Goal: Transaction & Acquisition: Purchase product/service

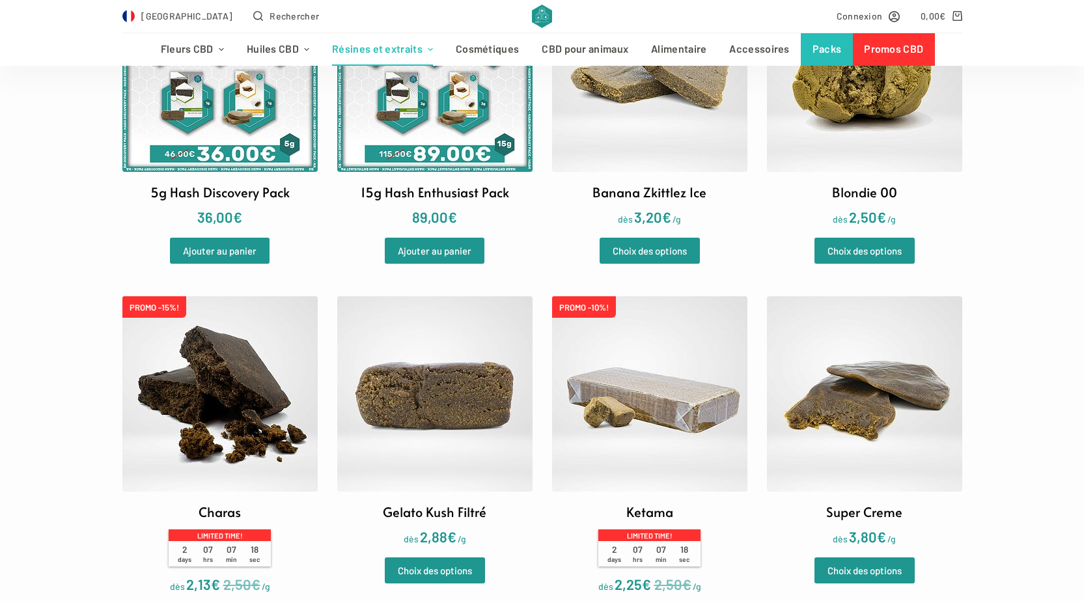
scroll to position [456, 0]
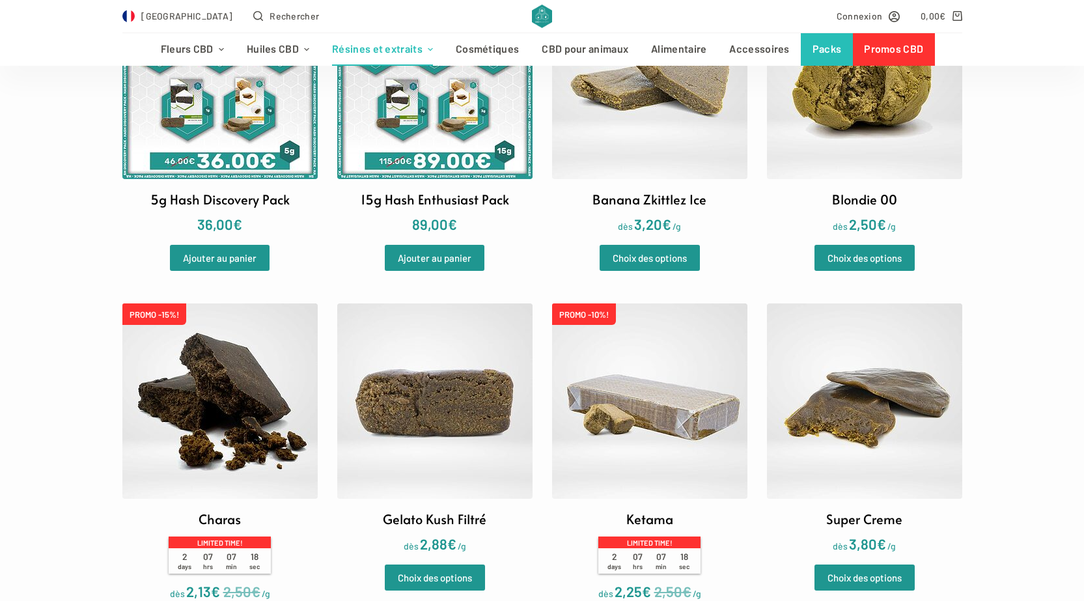
click at [673, 408] on img at bounding box center [649, 400] width 195 height 195
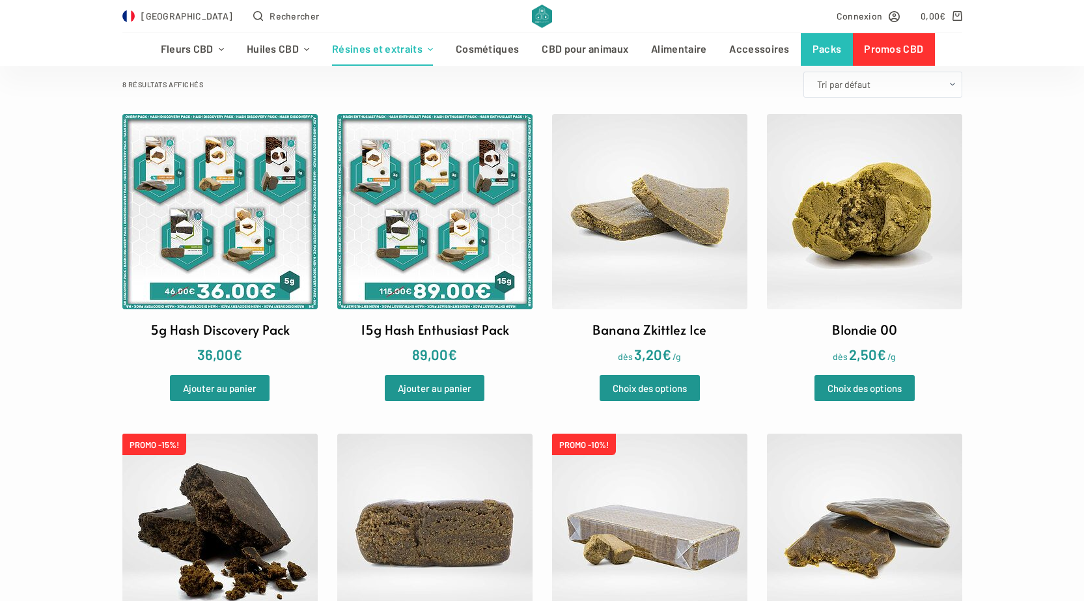
scroll to position [521, 0]
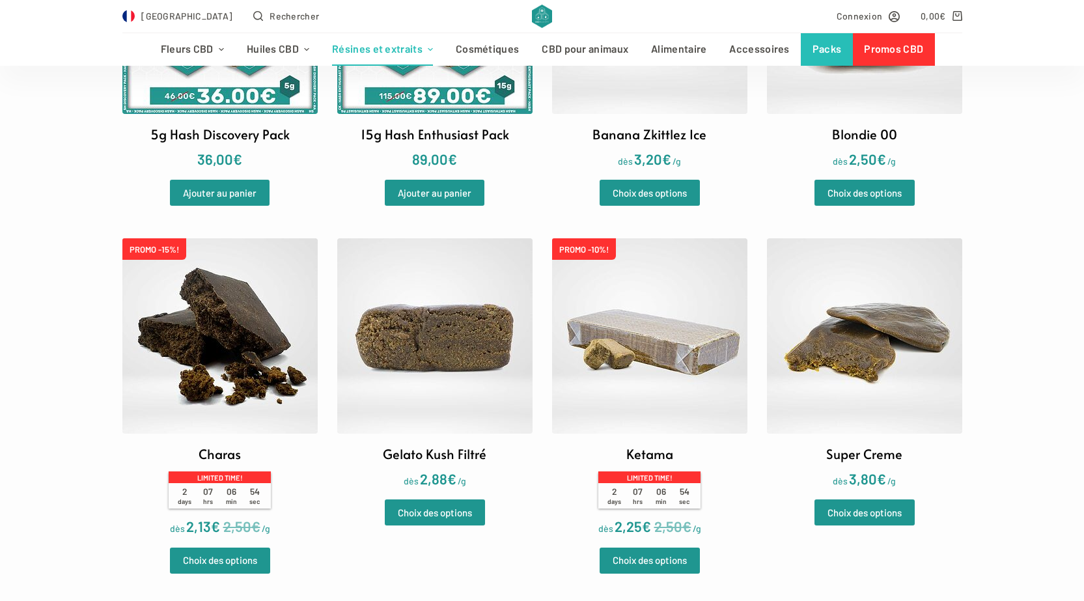
click at [663, 367] on img at bounding box center [649, 335] width 195 height 195
click at [450, 356] on img at bounding box center [434, 335] width 195 height 195
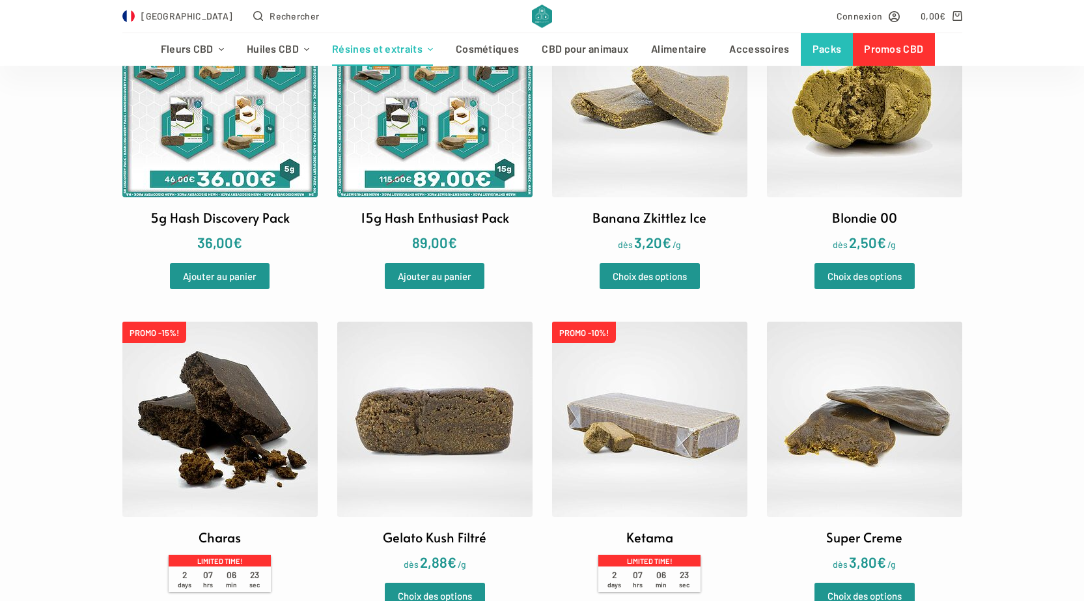
scroll to position [456, 0]
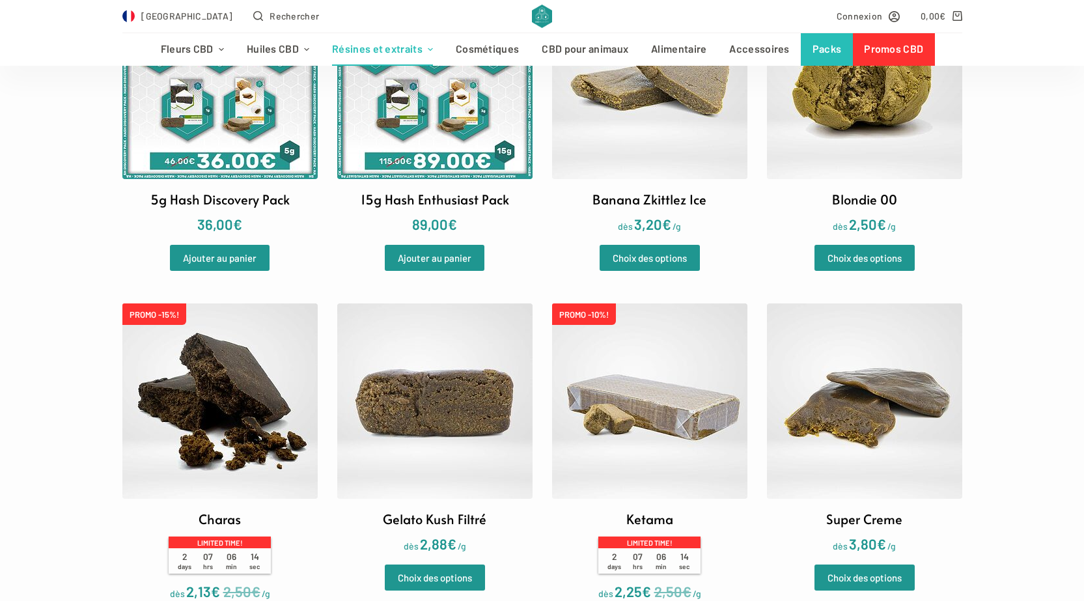
click at [680, 135] on img at bounding box center [649, 81] width 195 height 195
click at [906, 126] on img at bounding box center [864, 81] width 195 height 195
click at [156, 369] on img at bounding box center [219, 400] width 195 height 195
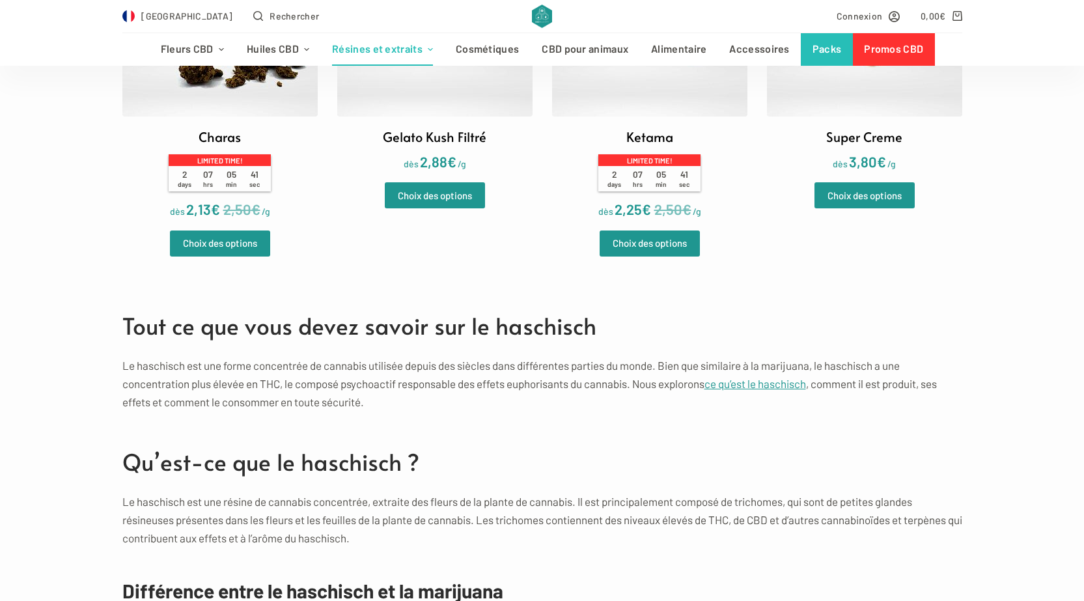
scroll to position [847, 0]
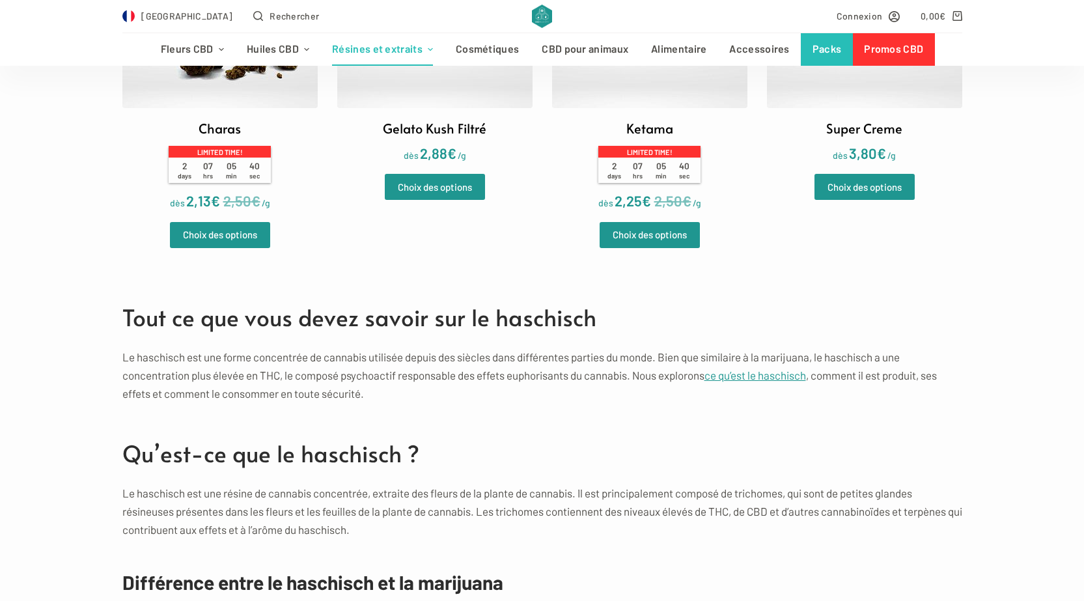
click at [253, 319] on h2 "Tout ce que vous devez savoir sur le haschisch" at bounding box center [542, 317] width 840 height 35
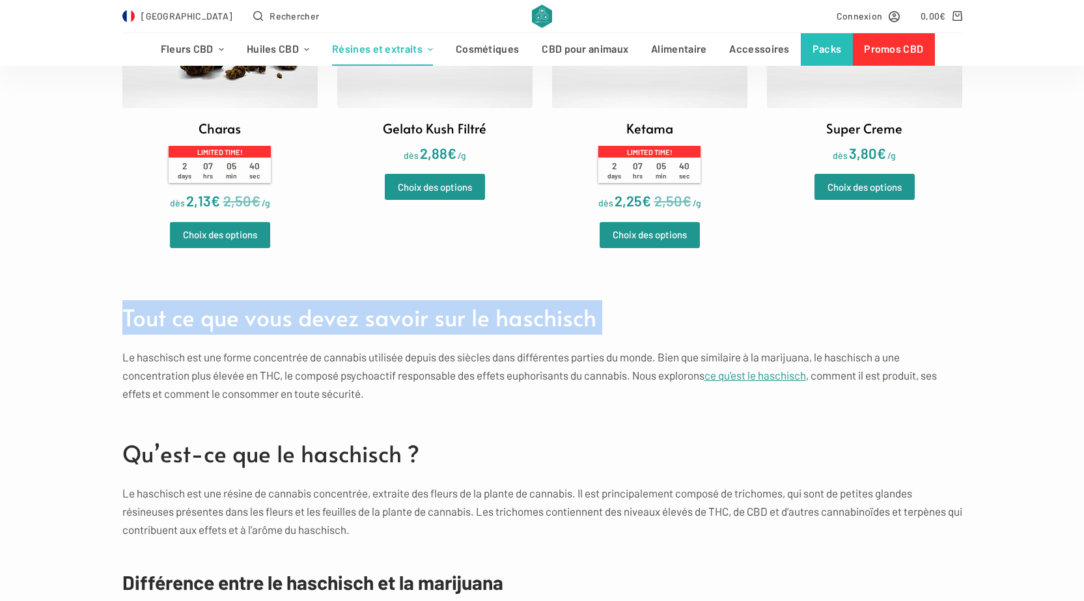
click at [253, 319] on h2 "Tout ce que vous devez savoir sur le haschisch" at bounding box center [542, 317] width 840 height 35
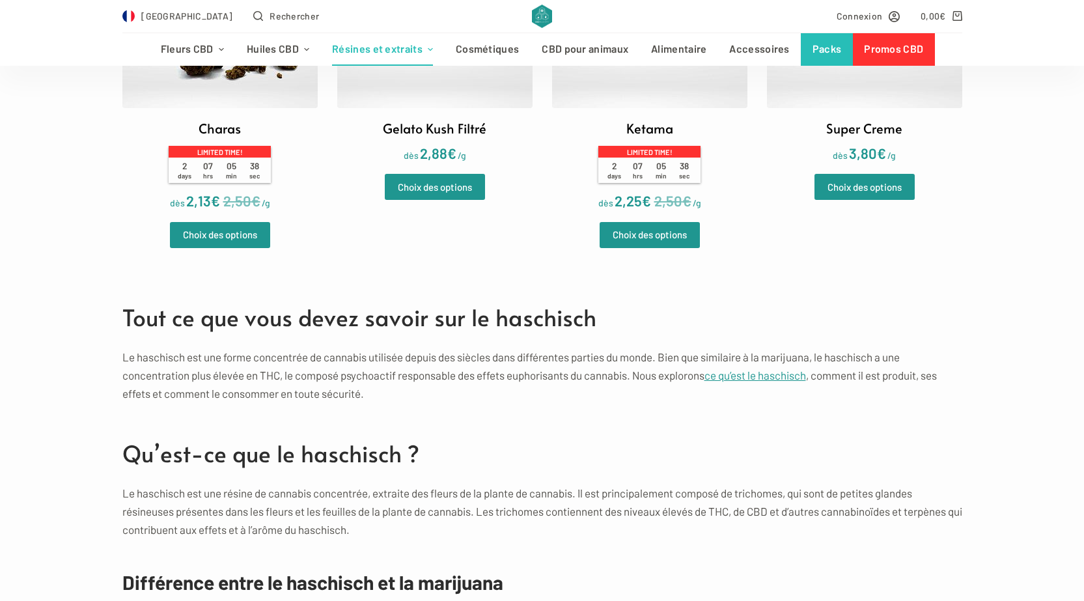
click at [267, 456] on h2 "Qu’est-ce que le haschisch ?" at bounding box center [542, 453] width 840 height 35
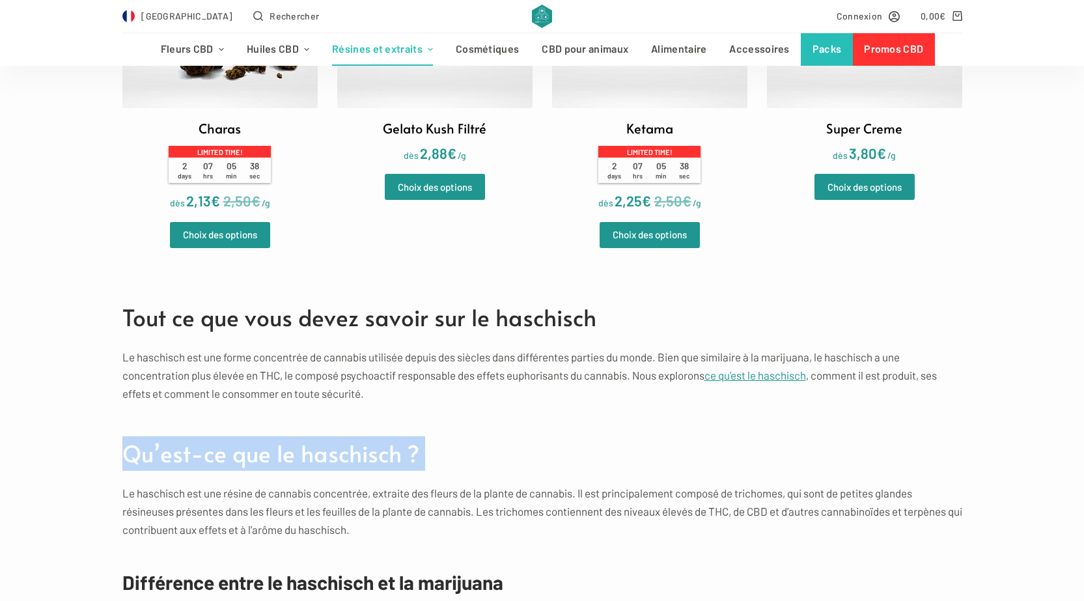
click at [267, 456] on h2 "Qu’est-ce que le haschisch ?" at bounding box center [542, 453] width 840 height 35
click at [516, 441] on h2 "Qu’est-ce que le haschisch ?" at bounding box center [542, 453] width 840 height 35
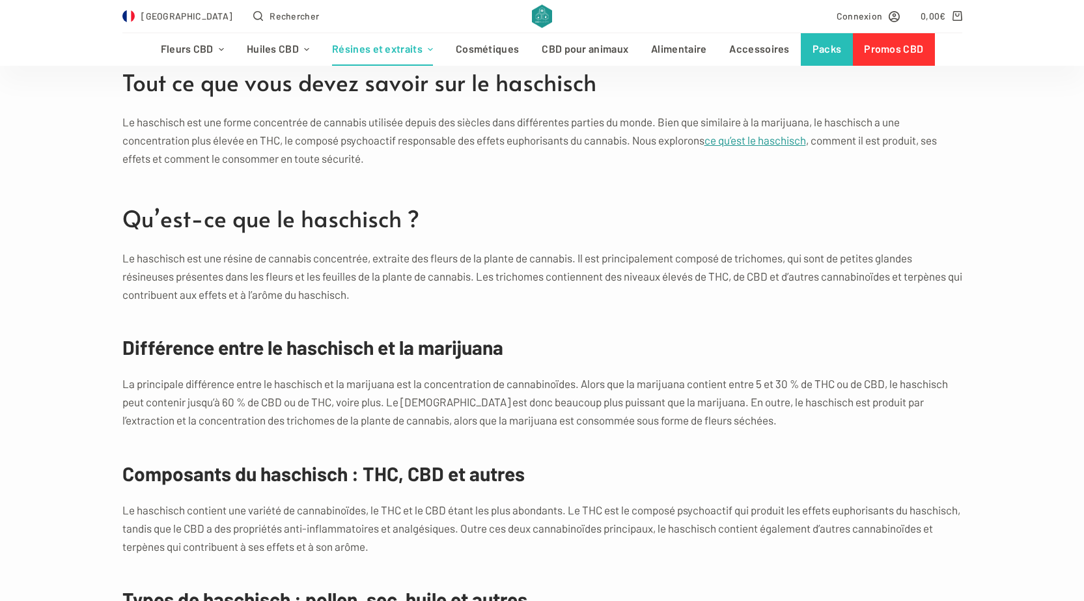
scroll to position [1107, 0]
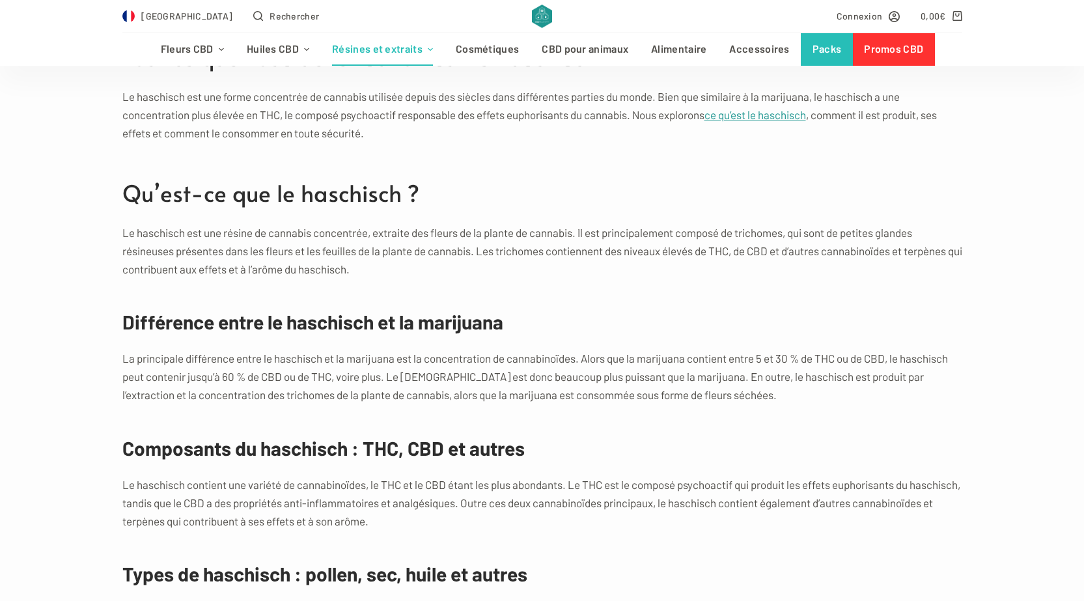
click at [288, 318] on h3 "Différence entre le haschisch et la marijuana" at bounding box center [542, 321] width 840 height 29
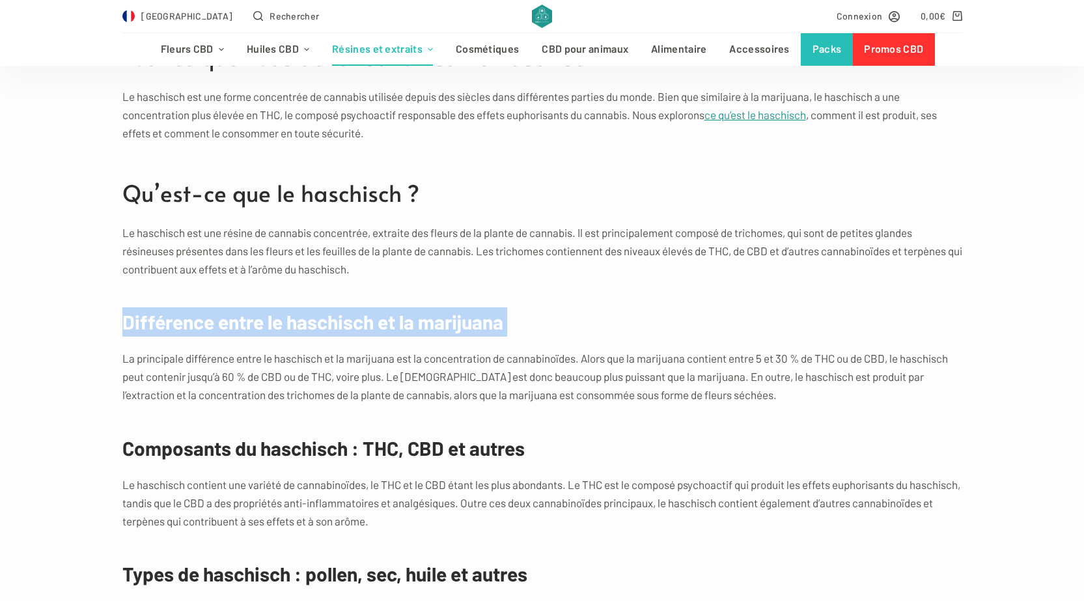
click at [288, 318] on h3 "Différence entre le haschisch et la marijuana" at bounding box center [542, 321] width 840 height 29
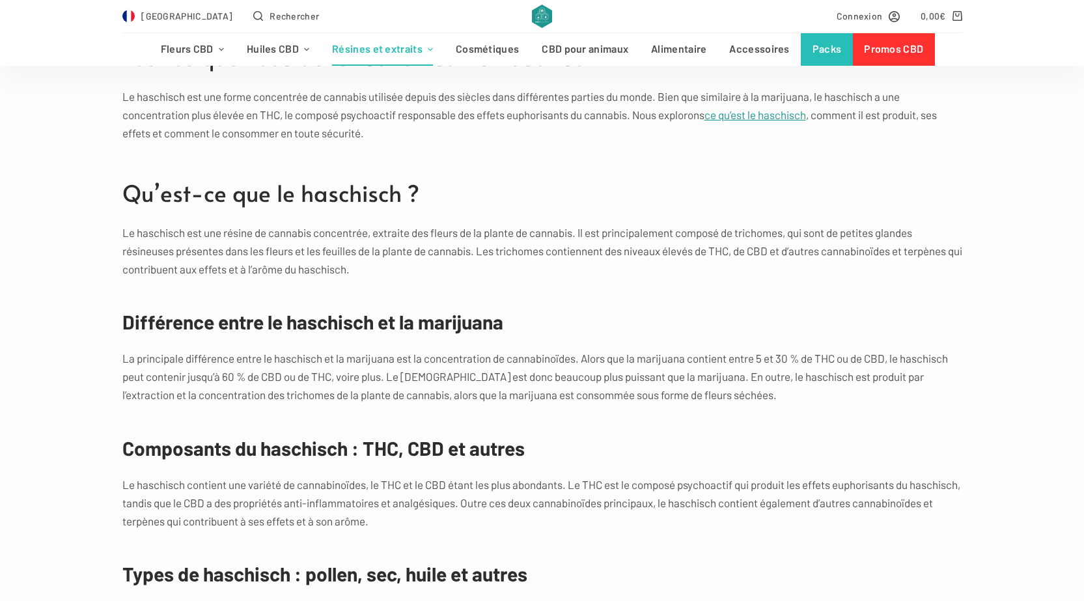
click at [273, 453] on h3 "Composants du haschisch : THC, CBD et autres" at bounding box center [542, 448] width 840 height 29
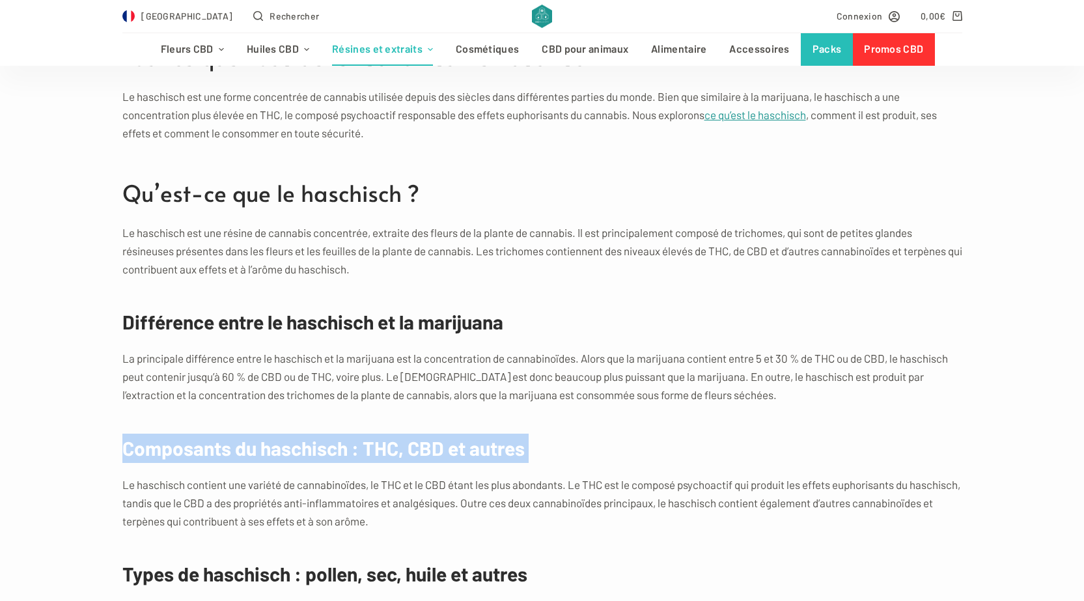
click at [273, 453] on h3 "Composants du haschisch : THC, CBD et autres" at bounding box center [542, 448] width 840 height 29
click at [636, 447] on h3 "Composants du haschisch : THC, CBD et autres" at bounding box center [542, 448] width 840 height 29
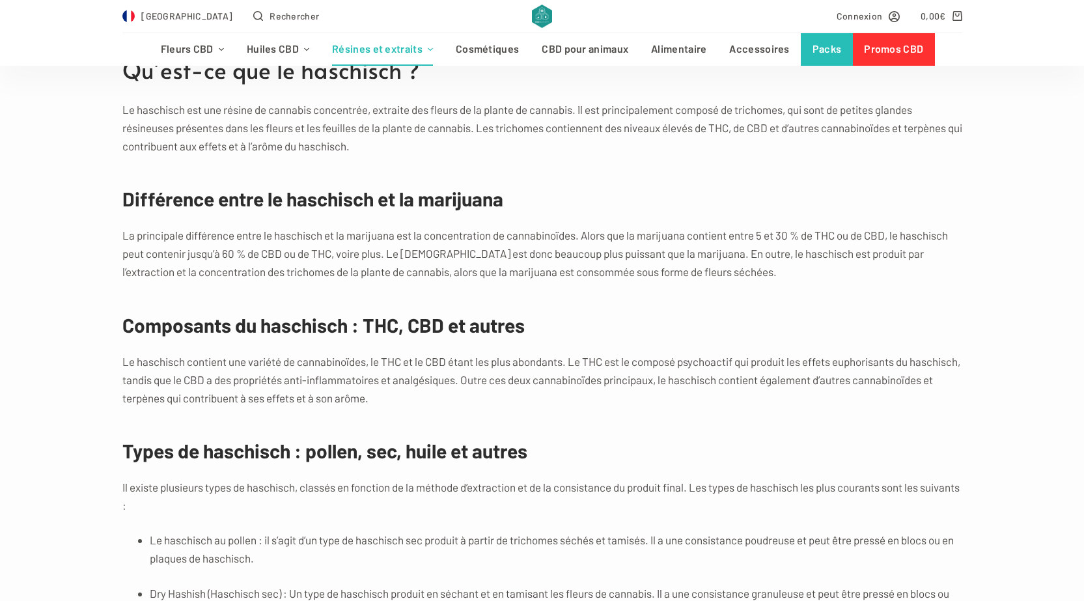
scroll to position [1302, 0]
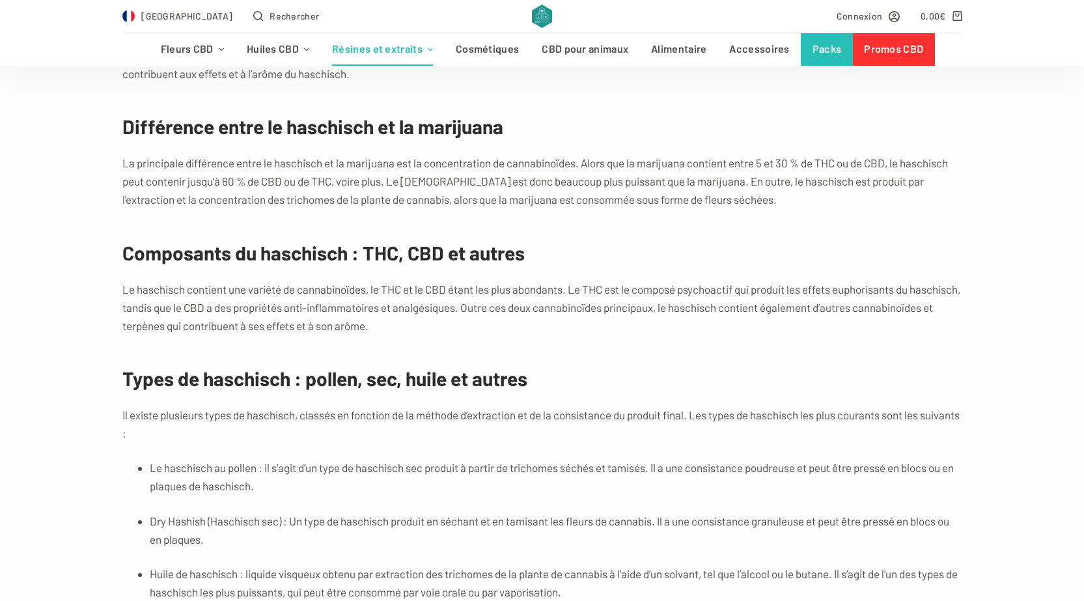
click at [330, 378] on h3 "Types de haschisch : pollen, sec, huile et autres" at bounding box center [542, 378] width 840 height 29
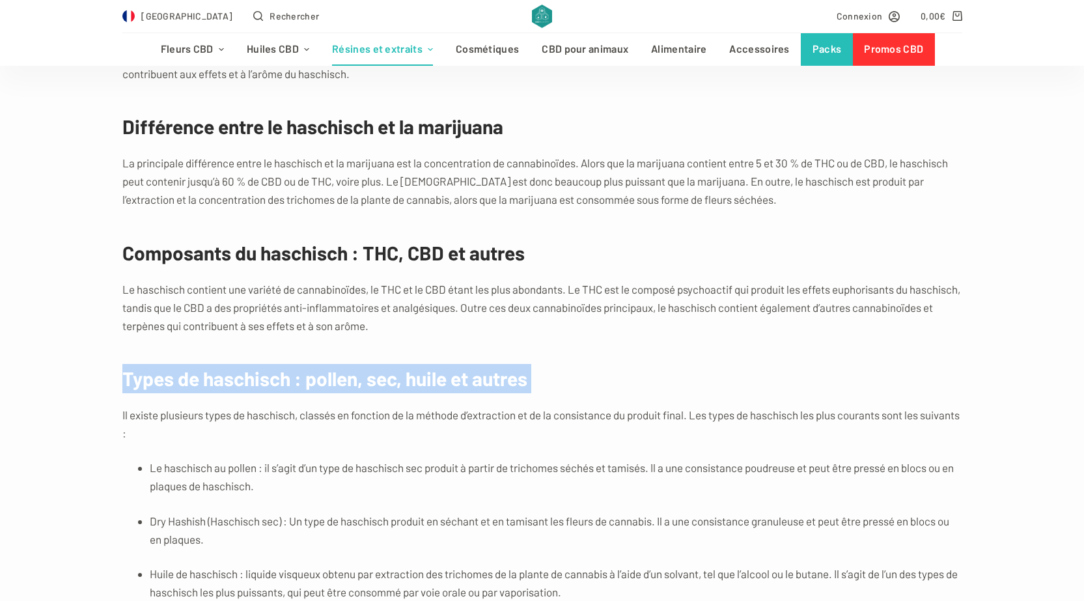
click at [330, 378] on h3 "Types de haschisch : pollen, sec, huile et autres" at bounding box center [542, 378] width 840 height 29
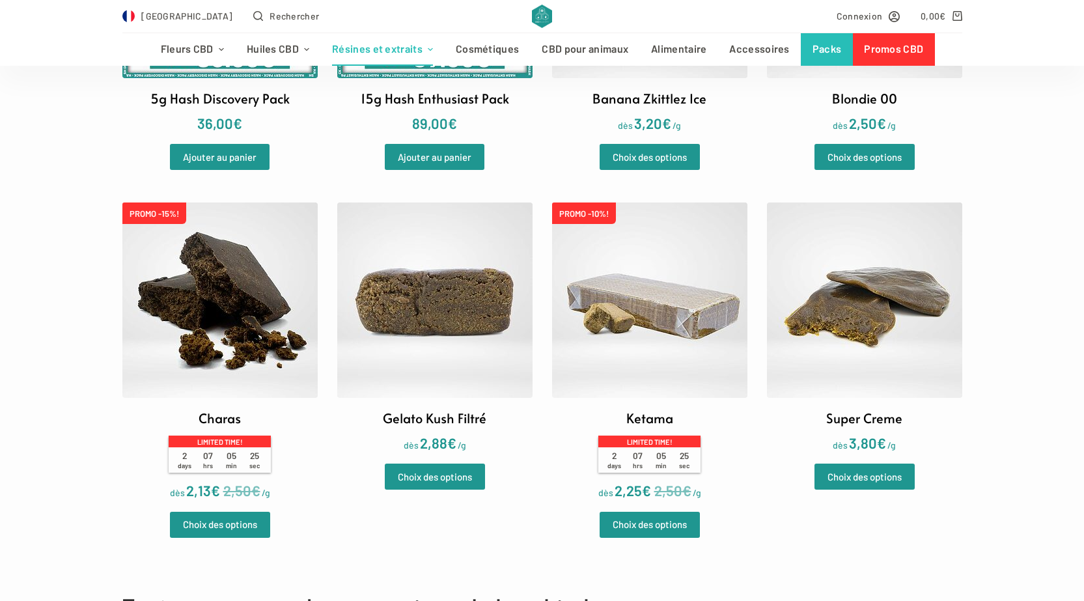
scroll to position [586, 0]
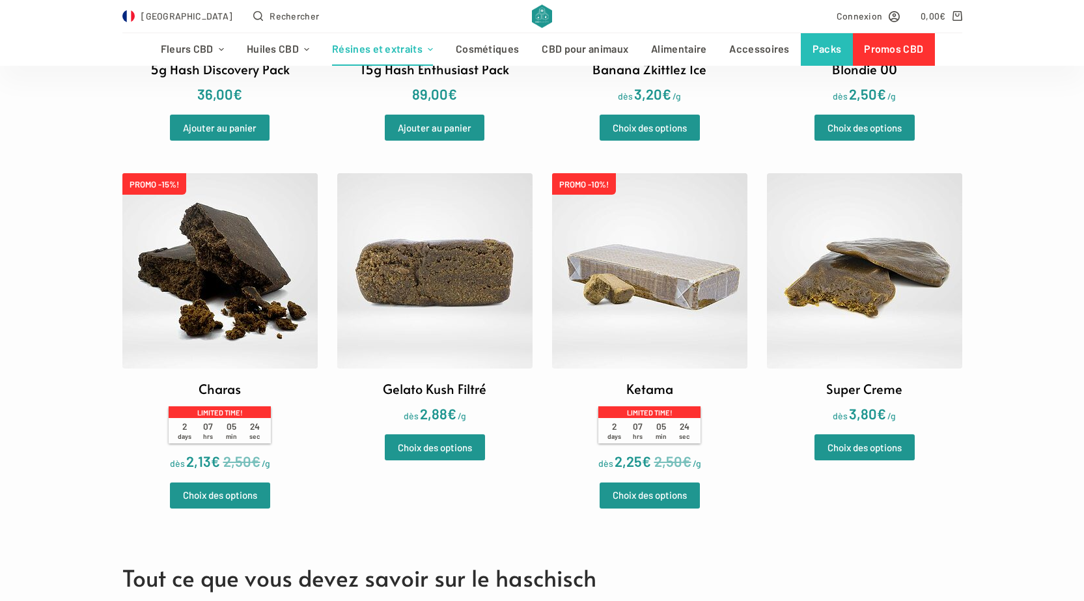
click at [661, 287] on img at bounding box center [649, 270] width 195 height 195
click at [641, 283] on img at bounding box center [649, 270] width 195 height 195
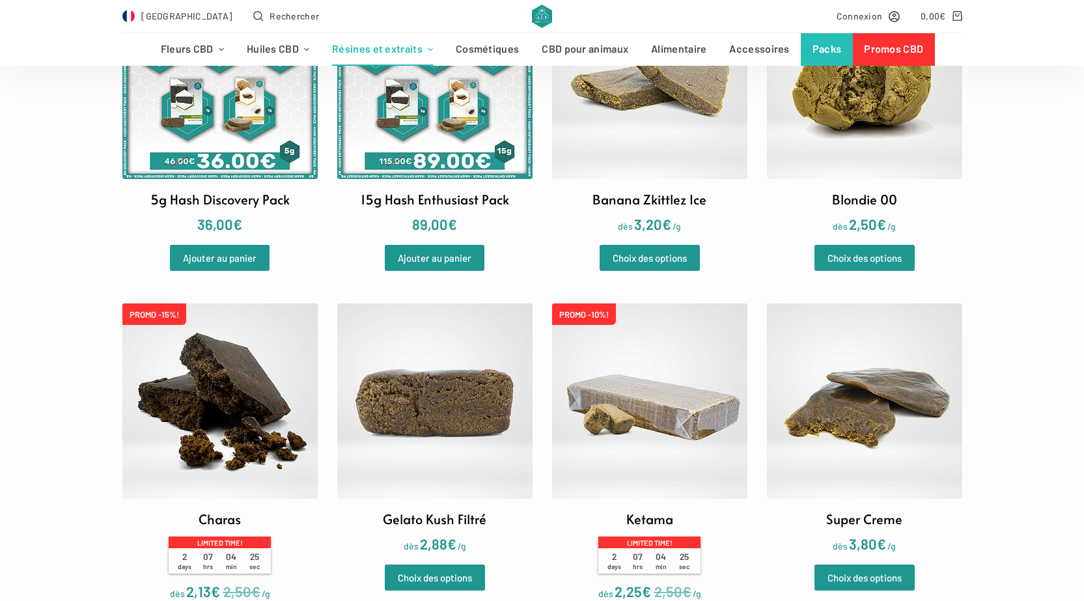
scroll to position [521, 0]
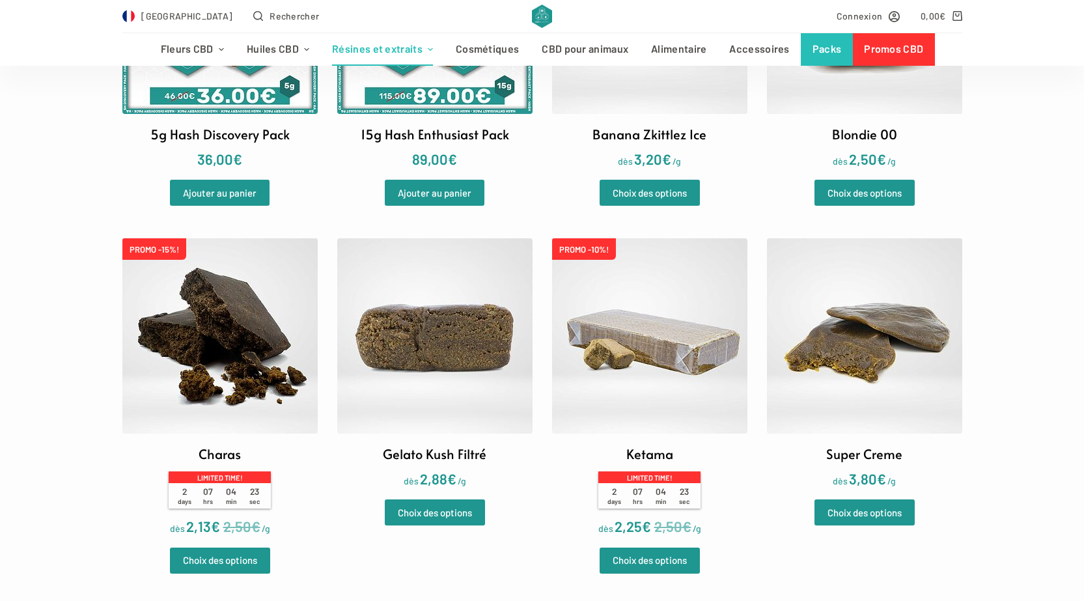
click at [599, 281] on img at bounding box center [649, 335] width 195 height 195
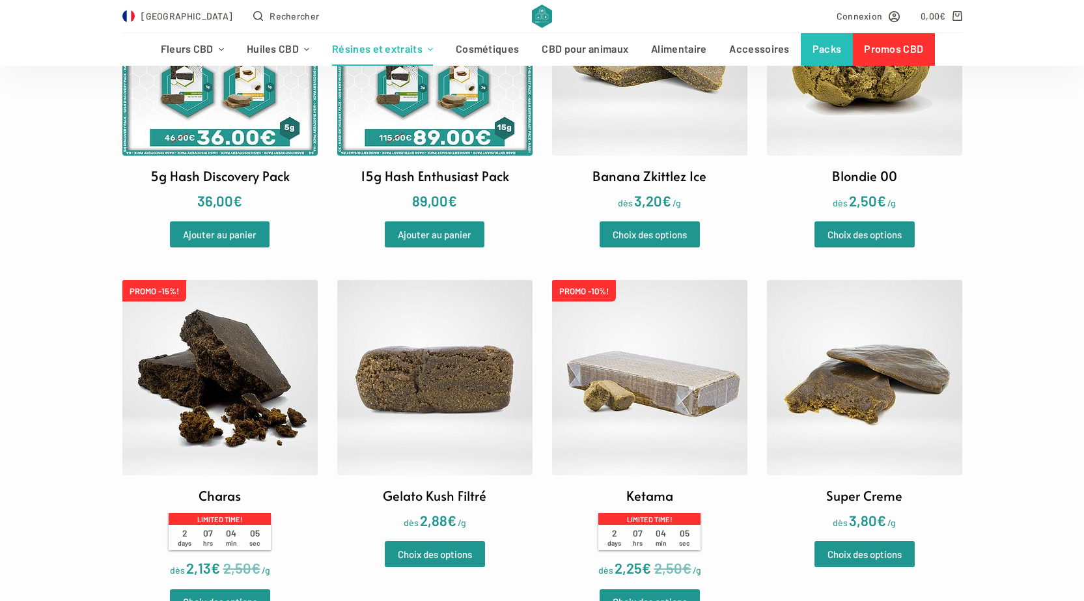
scroll to position [456, 0]
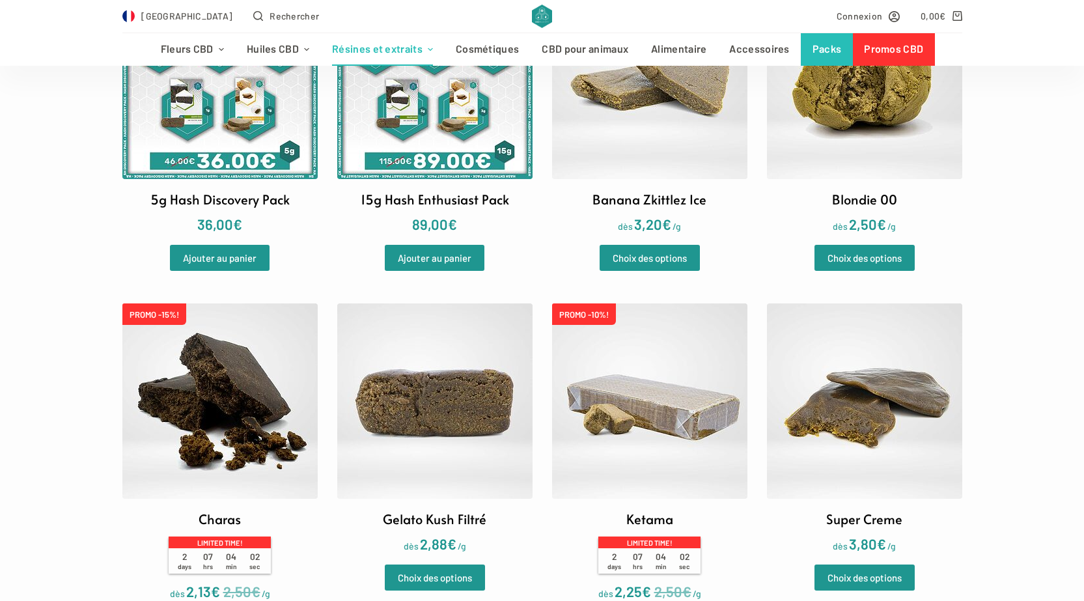
click at [844, 142] on img at bounding box center [864, 81] width 195 height 195
click at [680, 409] on img at bounding box center [649, 400] width 195 height 195
click at [902, 104] on img at bounding box center [864, 81] width 195 height 195
click at [641, 403] on img at bounding box center [649, 400] width 195 height 195
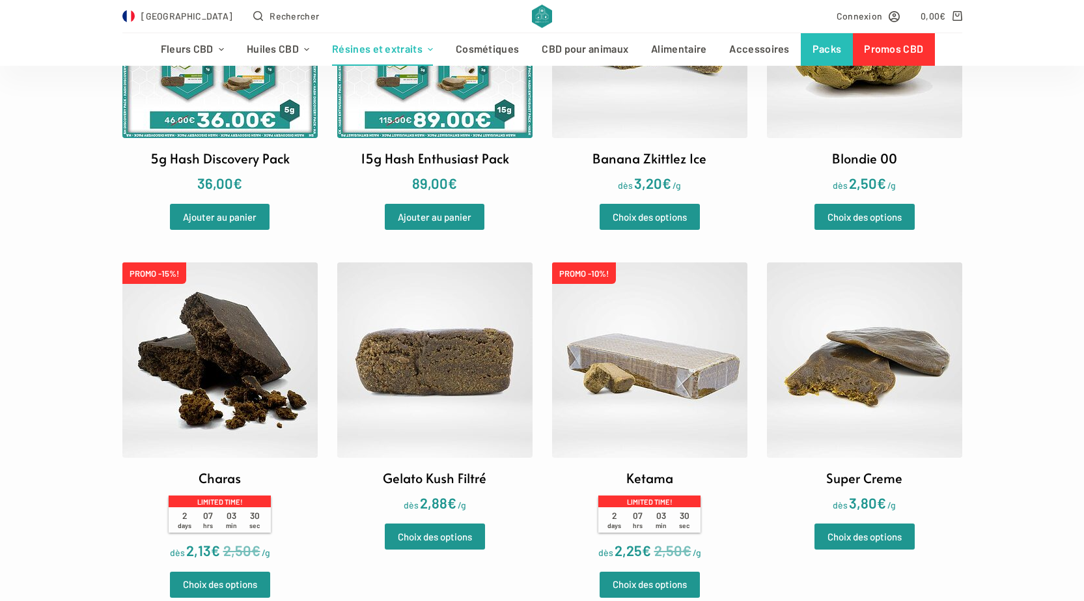
scroll to position [521, 0]
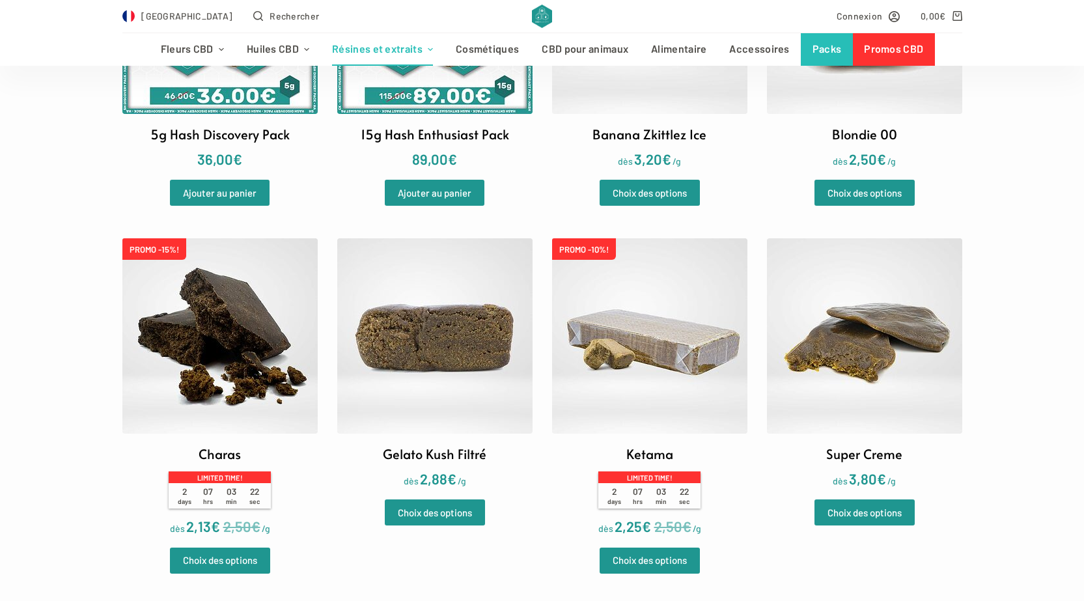
click at [659, 372] on img at bounding box center [649, 335] width 195 height 195
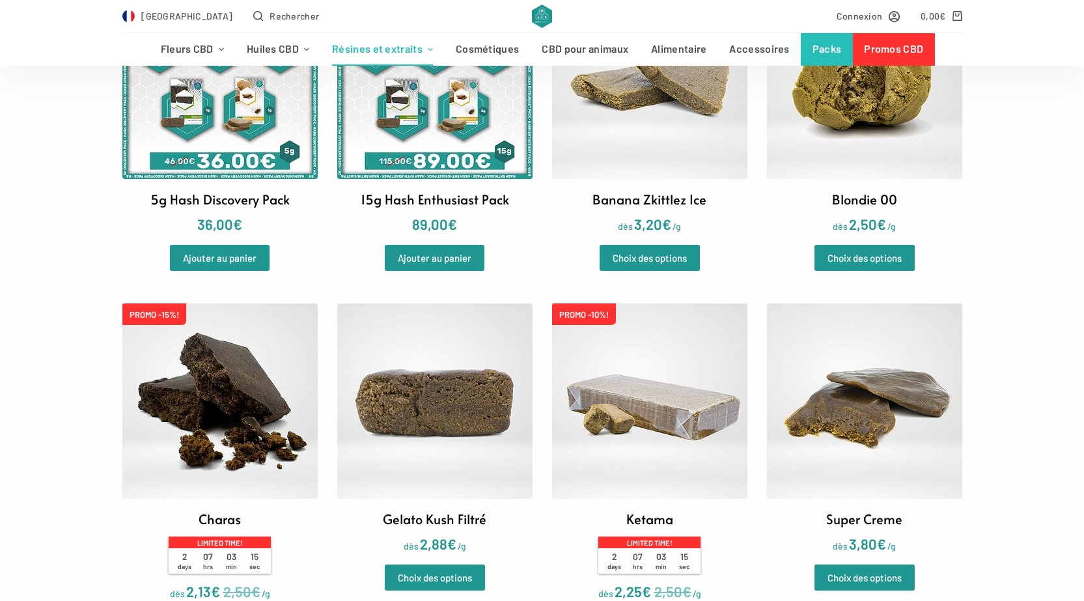
click at [850, 158] on img at bounding box center [864, 81] width 195 height 195
click at [703, 448] on img at bounding box center [649, 400] width 195 height 195
click at [891, 423] on img at bounding box center [864, 400] width 195 height 195
click at [607, 395] on img at bounding box center [649, 400] width 195 height 195
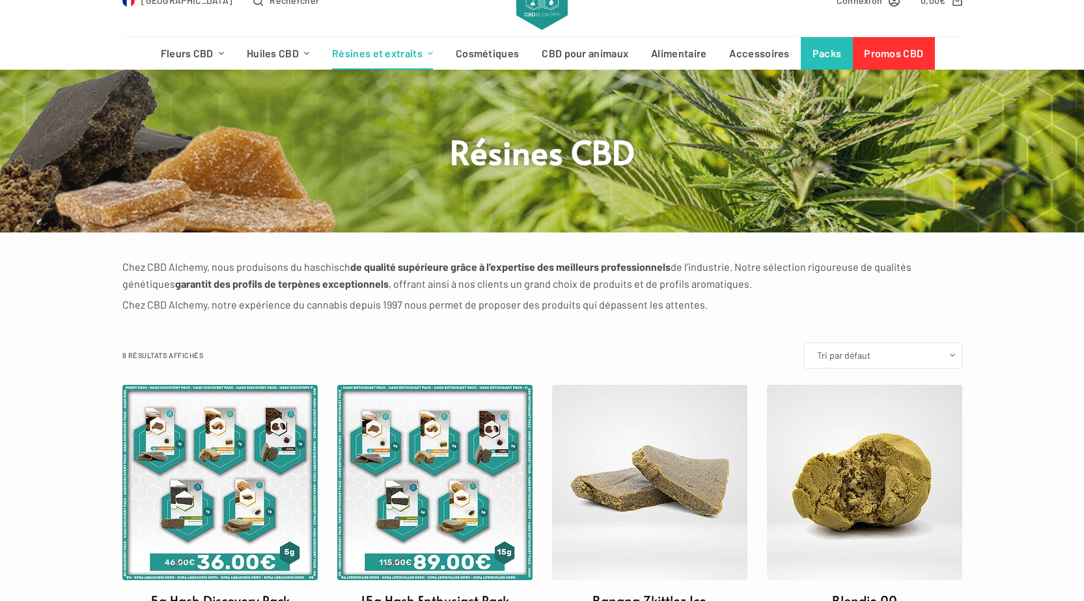
scroll to position [0, 0]
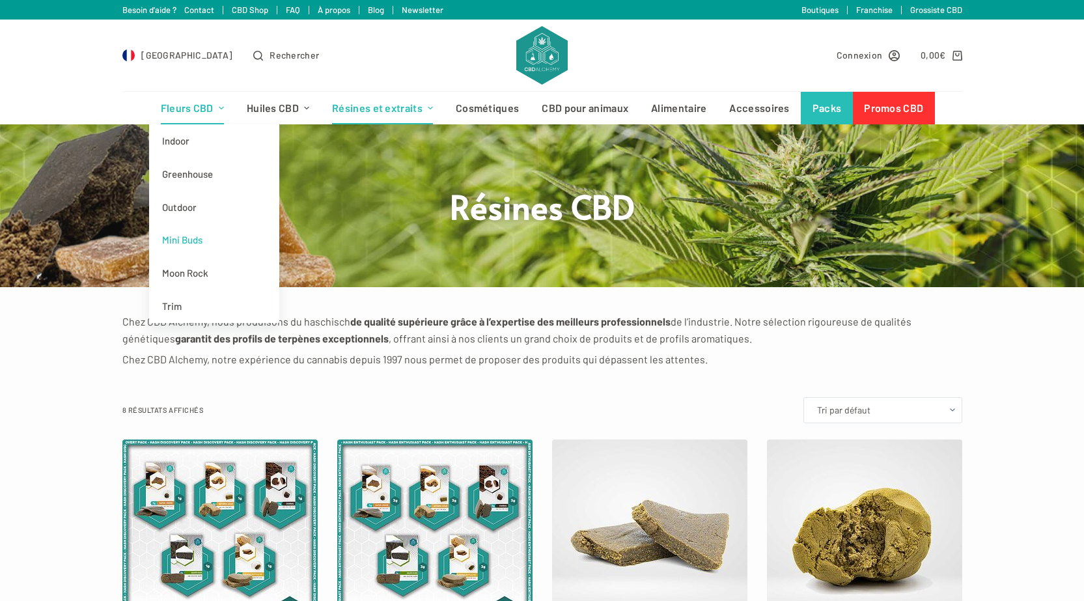
click at [193, 238] on link "Mini Buds" at bounding box center [214, 239] width 130 height 33
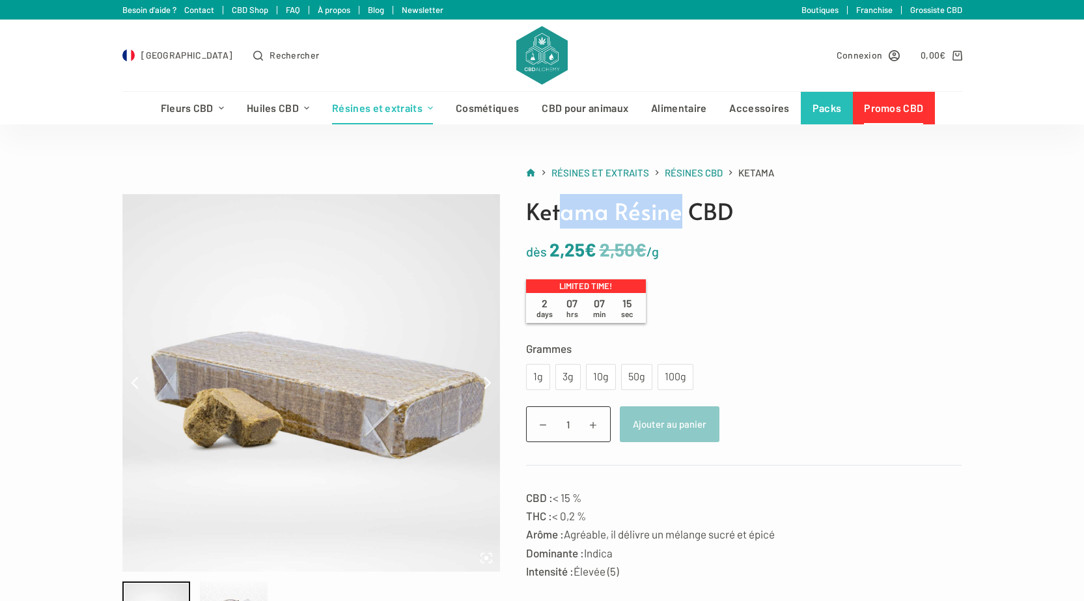
drag, startPoint x: 560, startPoint y: 211, endPoint x: 680, endPoint y: 209, distance: 120.5
click at [680, 209] on h1 "Ketama Résine CBD" at bounding box center [744, 211] width 436 height 35
click at [774, 256] on p "dès 2,50 € 2,25 € /g" at bounding box center [744, 249] width 436 height 30
drag, startPoint x: 542, startPoint y: 296, endPoint x: 645, endPoint y: 305, distance: 103.3
click at [645, 305] on div "2 days 07 hrs 06 min 51 sec" at bounding box center [586, 308] width 120 height 30
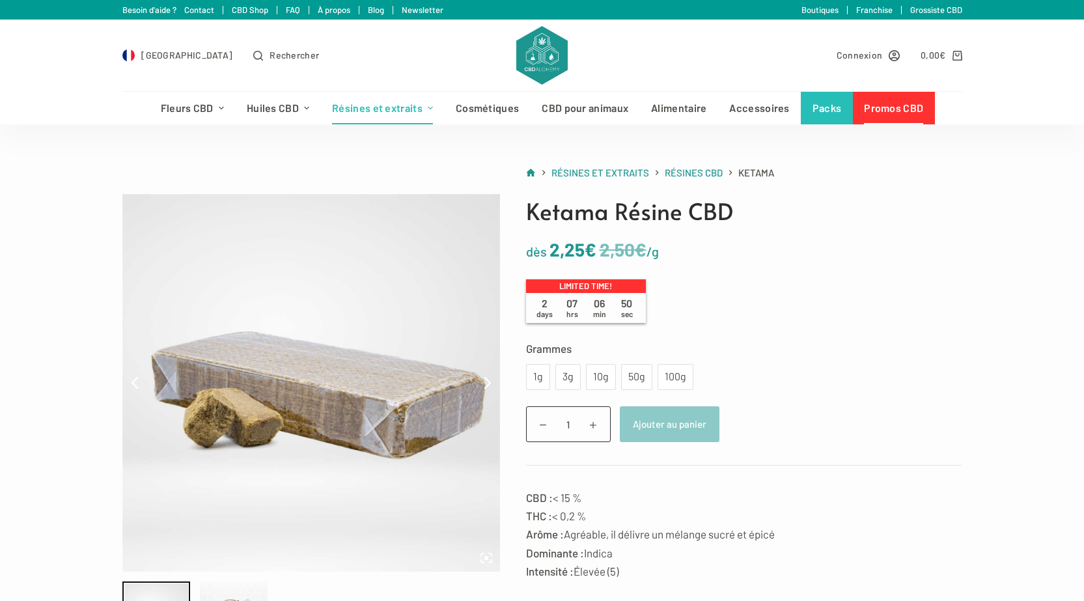
click at [796, 277] on div "Ketama Résine CBD dès 2,50 € 2,25 € /g Limited time! 2 days 07 hrs 06 min 50 se…" at bounding box center [731, 562] width 462 height 736
click at [595, 383] on div "10g" at bounding box center [601, 377] width 14 height 17
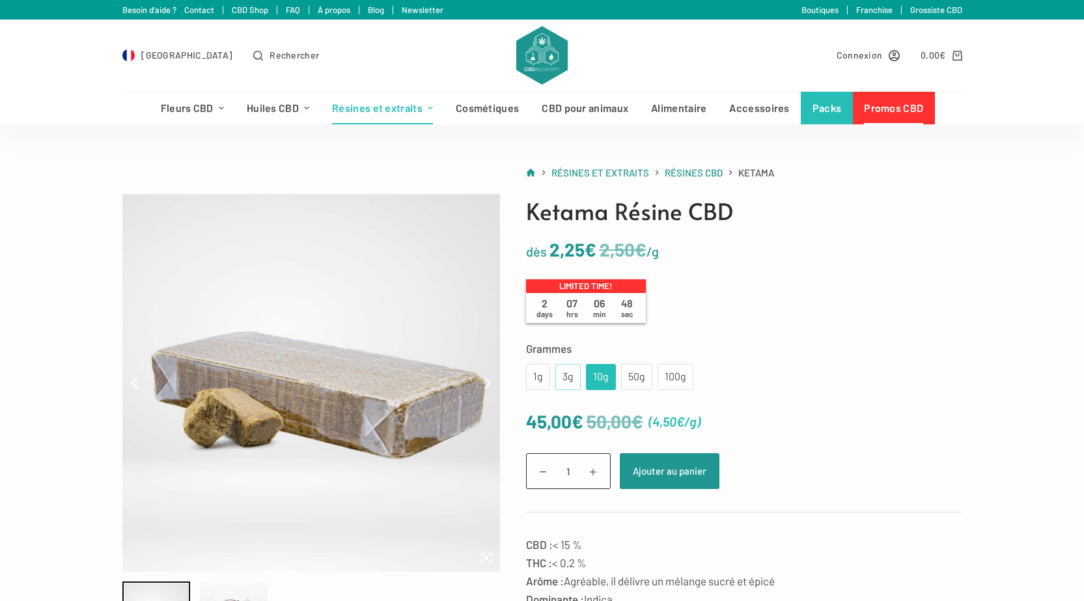
click at [573, 380] on div "3g" at bounding box center [567, 377] width 25 height 26
click at [624, 377] on div "50g" at bounding box center [636, 377] width 31 height 26
click at [589, 376] on div "10g" at bounding box center [601, 377] width 30 height 26
click at [574, 378] on div "3g" at bounding box center [567, 377] width 25 height 26
click at [595, 378] on div "10g" at bounding box center [601, 377] width 14 height 17
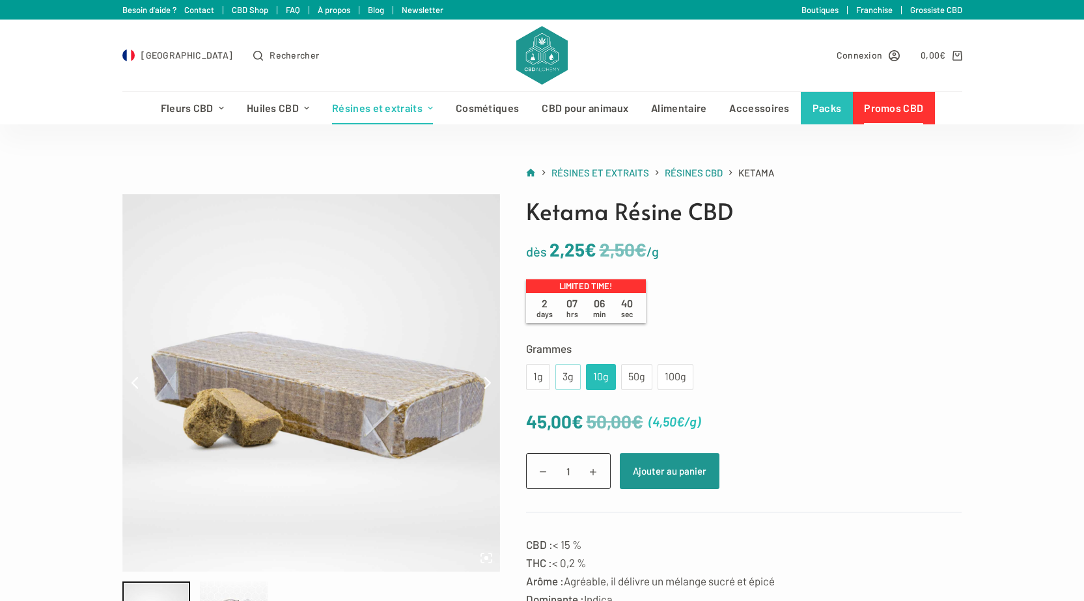
click at [572, 374] on div "3g" at bounding box center [568, 377] width 10 height 17
click at [596, 378] on div "10g" at bounding box center [601, 377] width 14 height 17
click at [565, 379] on div "3g" at bounding box center [568, 377] width 10 height 17
click at [594, 374] on div "10g" at bounding box center [601, 377] width 14 height 17
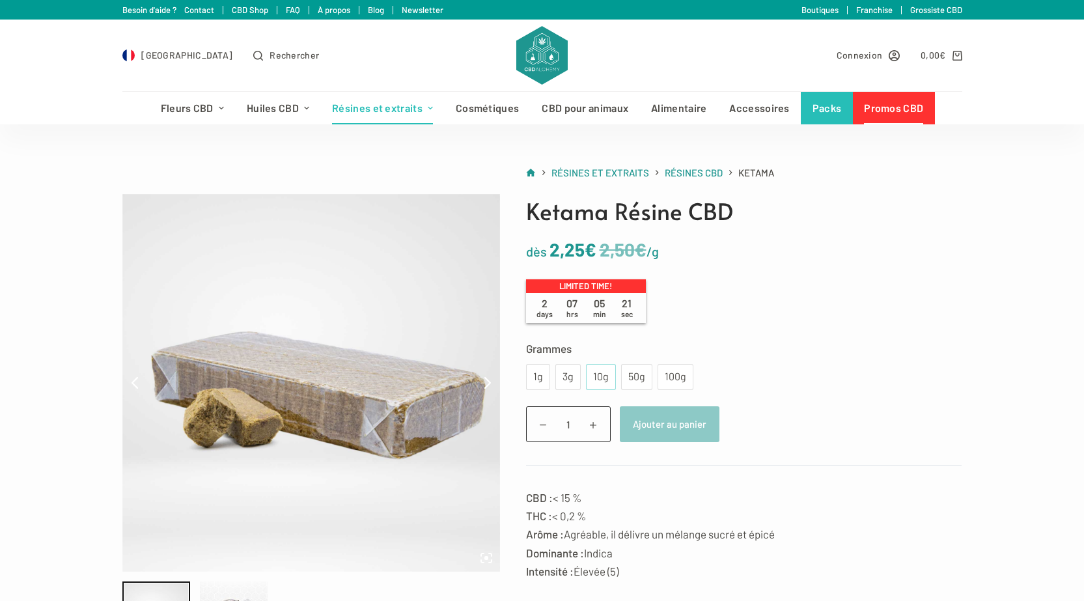
click at [602, 377] on div "10g" at bounding box center [601, 377] width 14 height 17
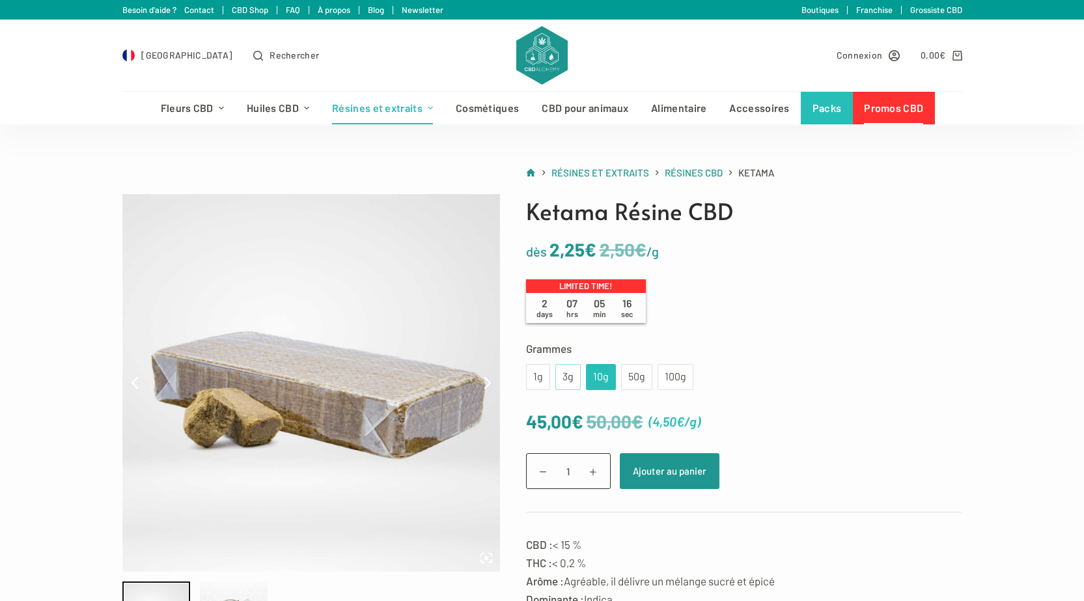
click at [570, 373] on div "3g" at bounding box center [568, 377] width 10 height 17
click at [595, 375] on div "10g" at bounding box center [601, 377] width 14 height 17
click at [568, 376] on div "3g" at bounding box center [568, 377] width 10 height 17
click at [594, 379] on div "10g" at bounding box center [601, 377] width 14 height 17
click at [566, 374] on div "3g" at bounding box center [568, 377] width 10 height 17
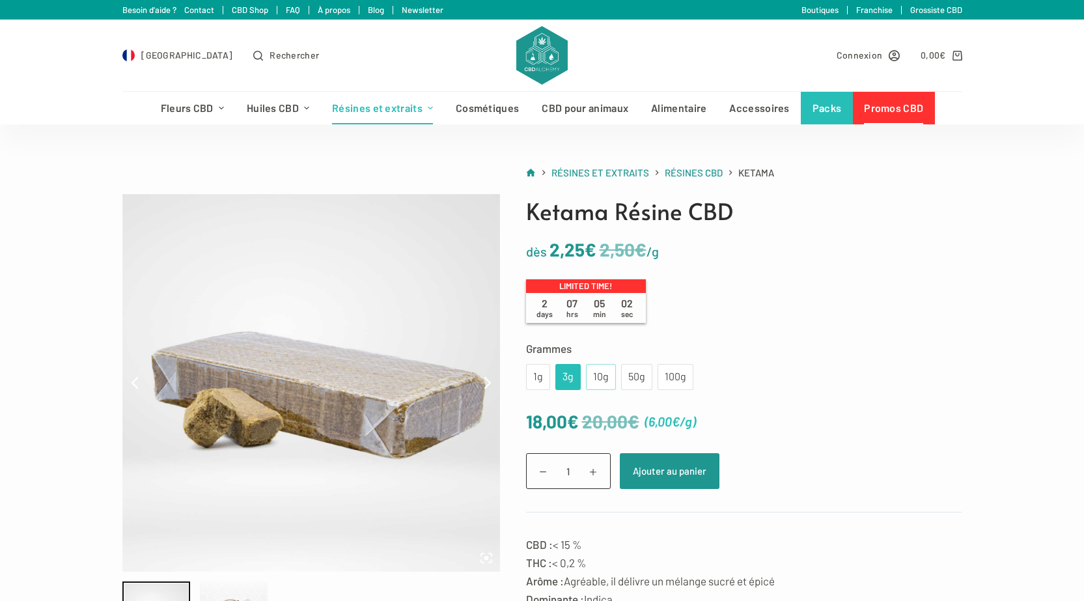
click at [598, 377] on div "10g" at bounding box center [601, 377] width 14 height 17
click at [574, 375] on div "3g" at bounding box center [567, 377] width 25 height 26
click at [594, 376] on div "10g" at bounding box center [601, 377] width 14 height 17
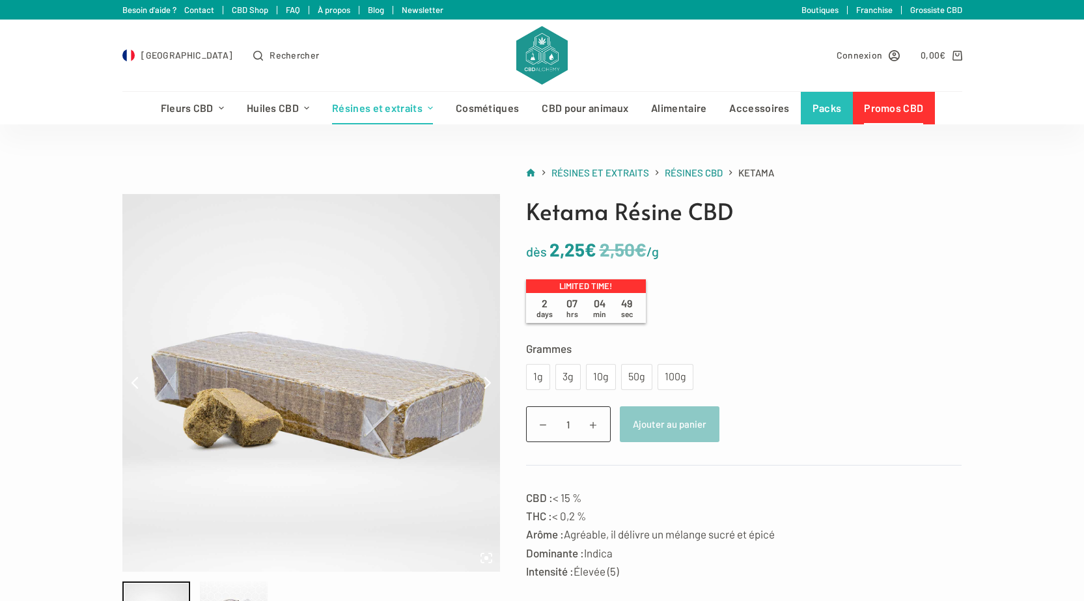
click at [599, 369] on div "10g" at bounding box center [601, 377] width 14 height 17
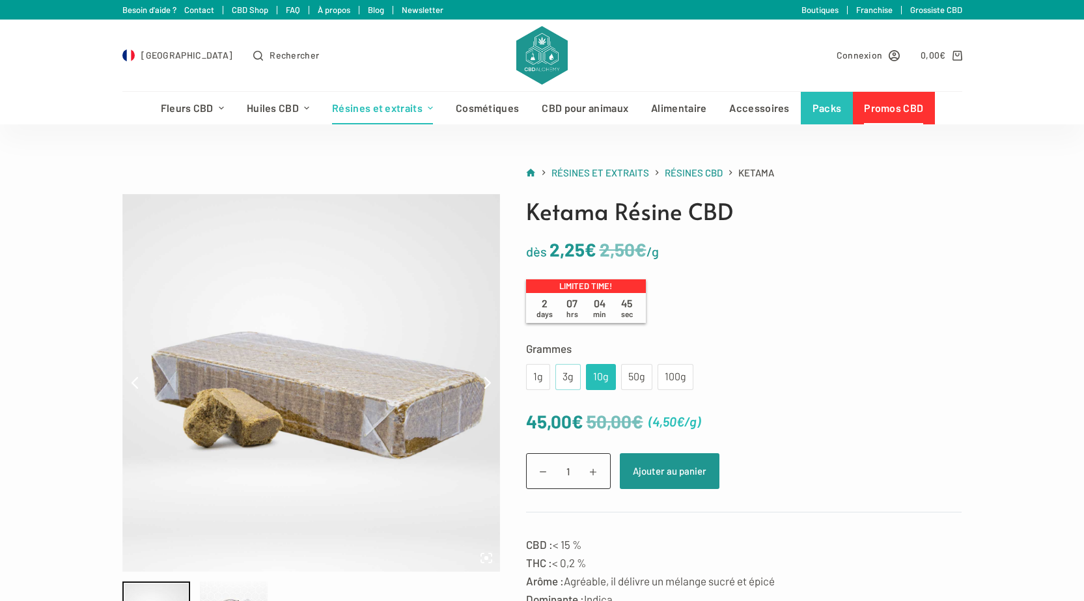
click at [572, 379] on div "3g" at bounding box center [568, 377] width 10 height 17
click at [590, 379] on div "10g" at bounding box center [601, 377] width 30 height 26
click at [575, 377] on div "3g" at bounding box center [567, 377] width 25 height 26
click at [604, 371] on div "10g" at bounding box center [601, 377] width 14 height 17
click at [578, 371] on div "3g" at bounding box center [567, 377] width 25 height 26
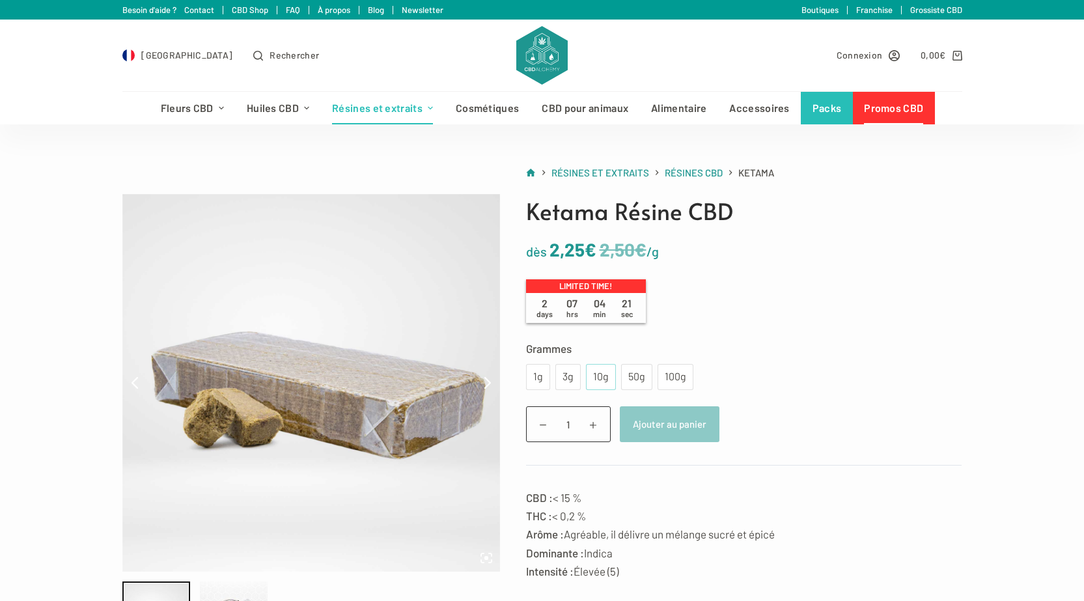
click at [601, 375] on div "10g" at bounding box center [601, 377] width 14 height 17
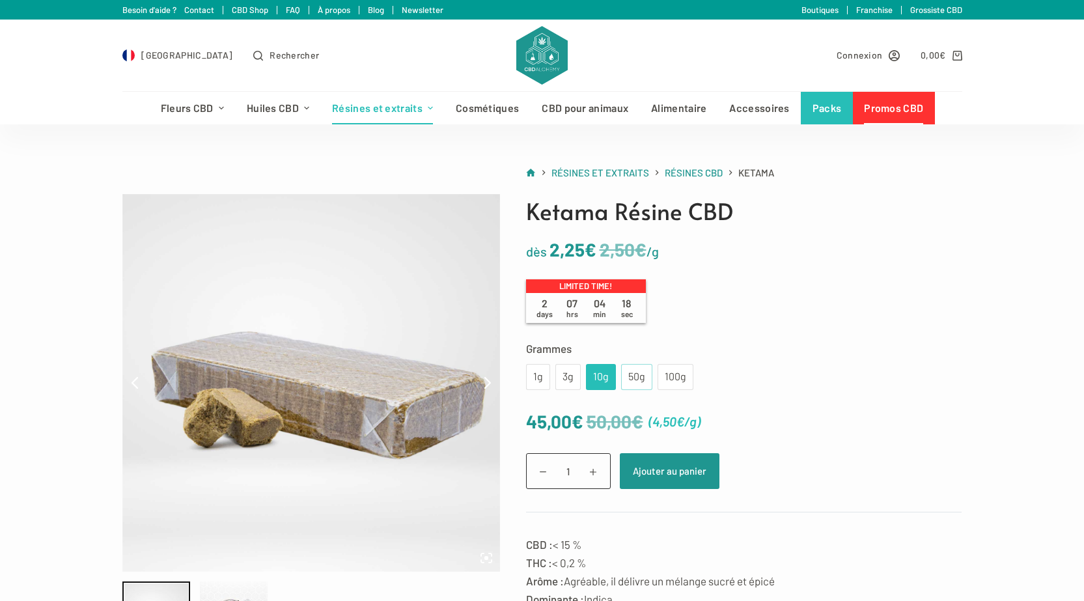
click at [634, 378] on div "50g" at bounding box center [637, 377] width 16 height 17
click at [602, 378] on div "10g" at bounding box center [601, 377] width 14 height 17
click at [568, 384] on div "3g" at bounding box center [568, 377] width 10 height 17
click at [607, 378] on div "10g" at bounding box center [601, 377] width 14 height 17
click at [623, 378] on div "50g" at bounding box center [636, 377] width 31 height 26
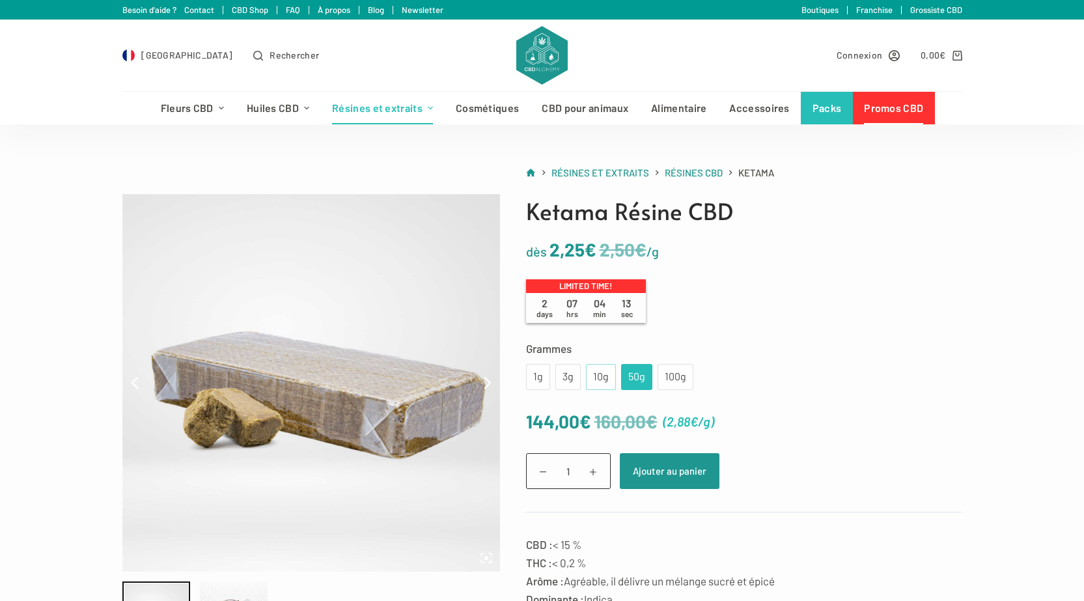
click at [608, 378] on div "10g" at bounding box center [601, 377] width 30 height 26
click at [587, 378] on div "10g" at bounding box center [601, 377] width 30 height 26
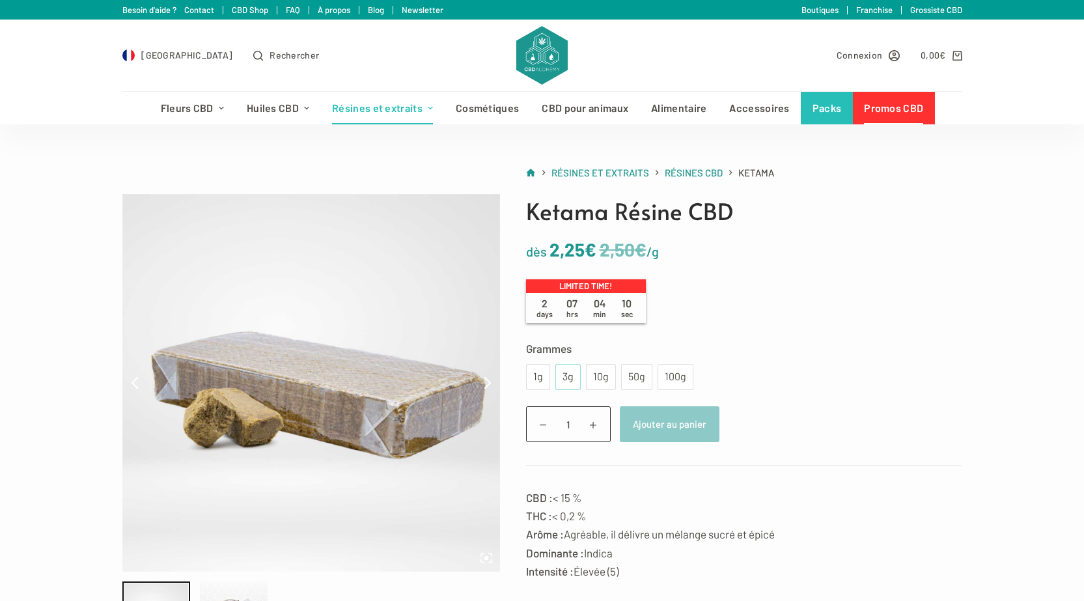
click at [578, 373] on div "3g" at bounding box center [567, 377] width 25 height 26
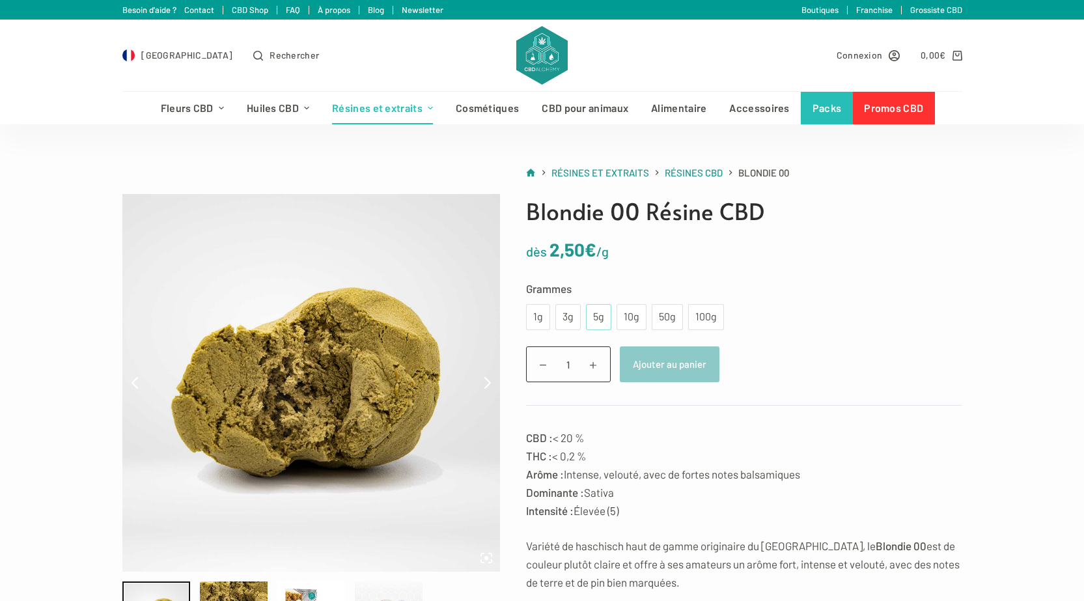
click at [598, 313] on div "5g" at bounding box center [599, 317] width 10 height 17
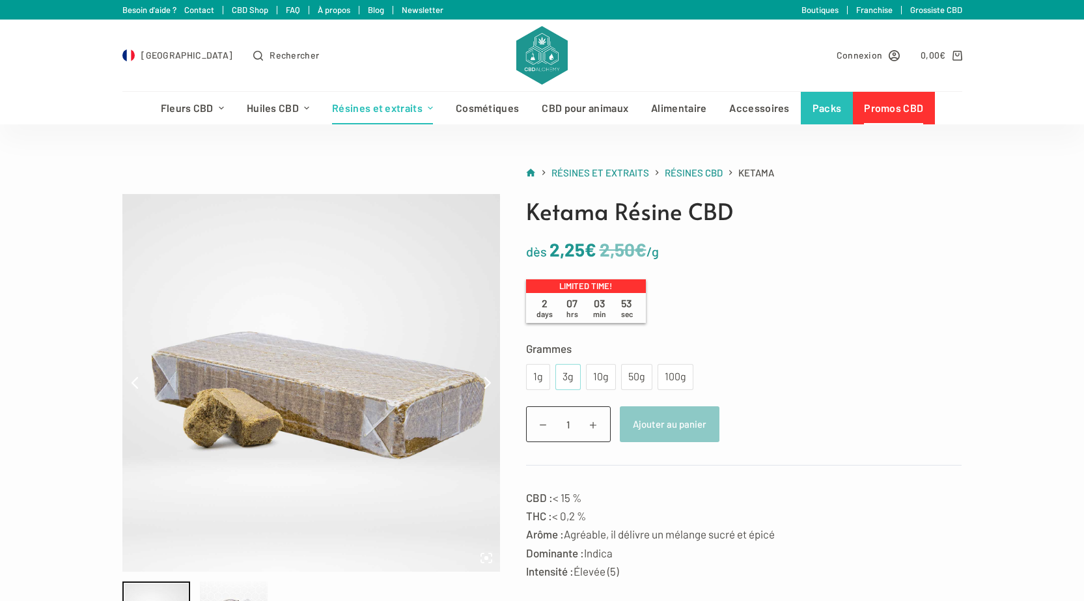
click at [572, 378] on div "3g" at bounding box center [568, 377] width 10 height 17
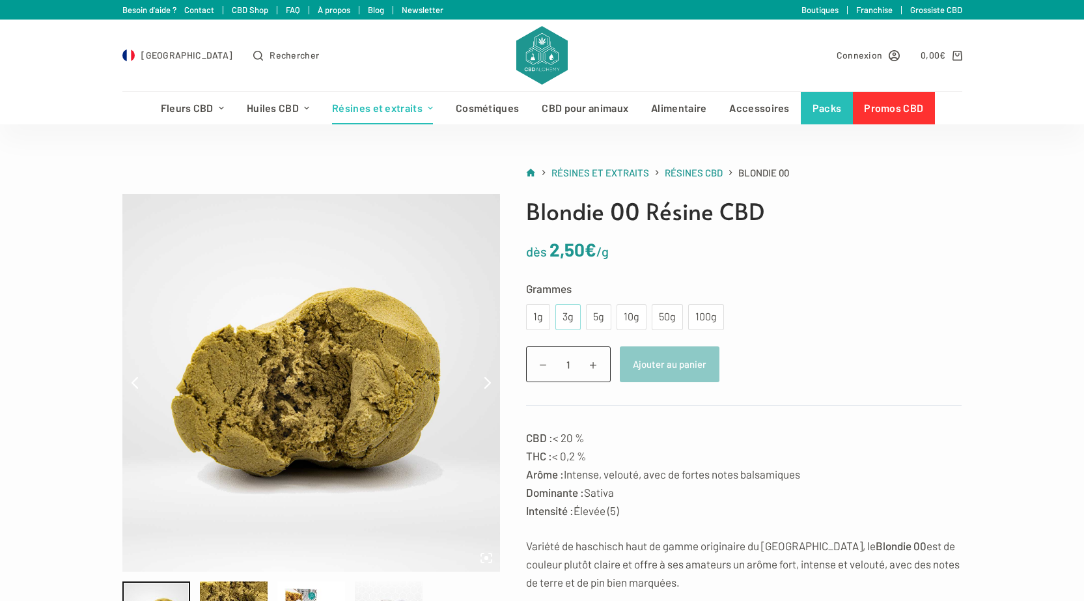
click at [570, 309] on div "3g" at bounding box center [568, 317] width 10 height 17
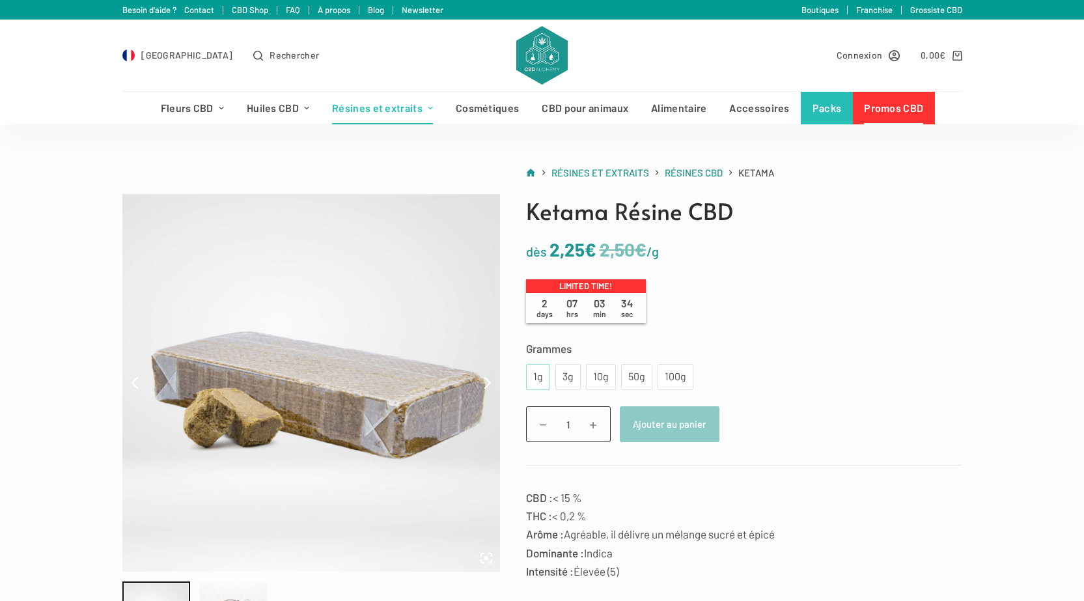
click at [534, 375] on div "1g" at bounding box center [538, 377] width 8 height 17
click at [537, 375] on div "1g" at bounding box center [538, 377] width 8 height 17
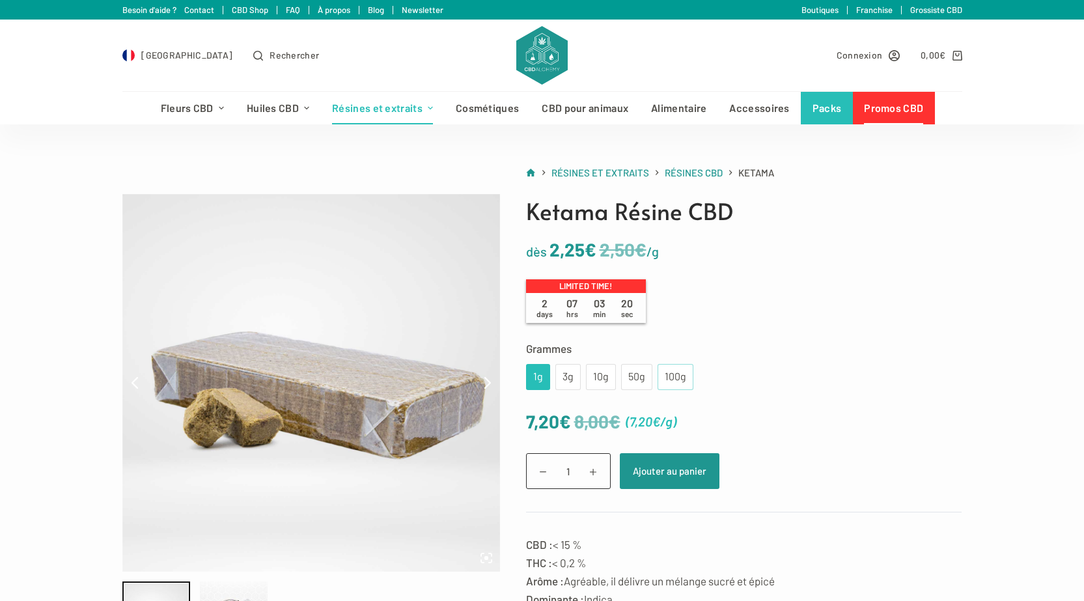
click at [661, 376] on div "100g" at bounding box center [676, 377] width 36 height 26
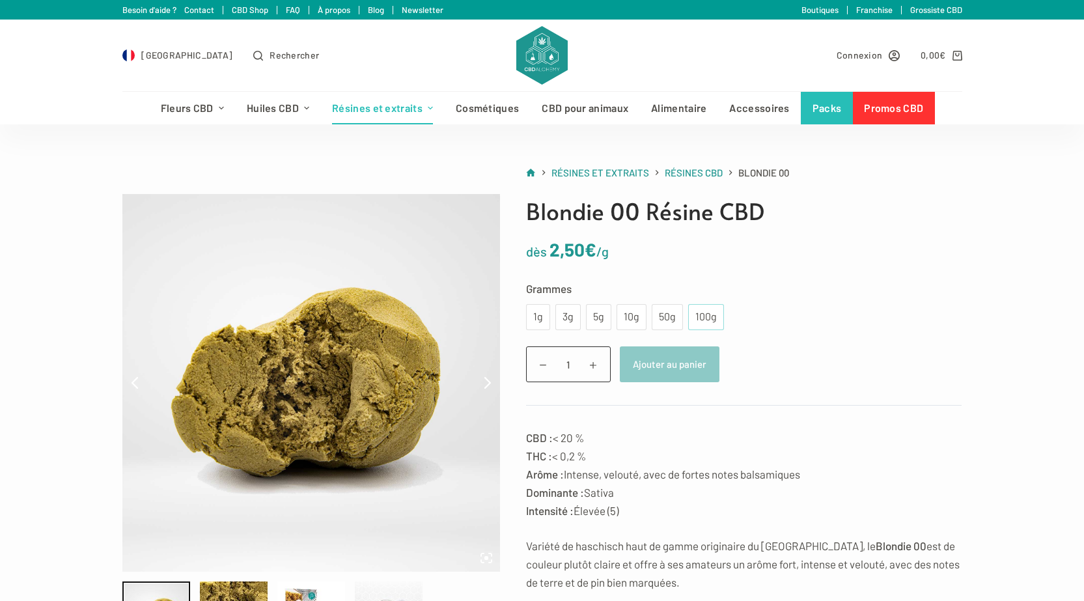
click at [699, 315] on div "100g" at bounding box center [706, 317] width 20 height 17
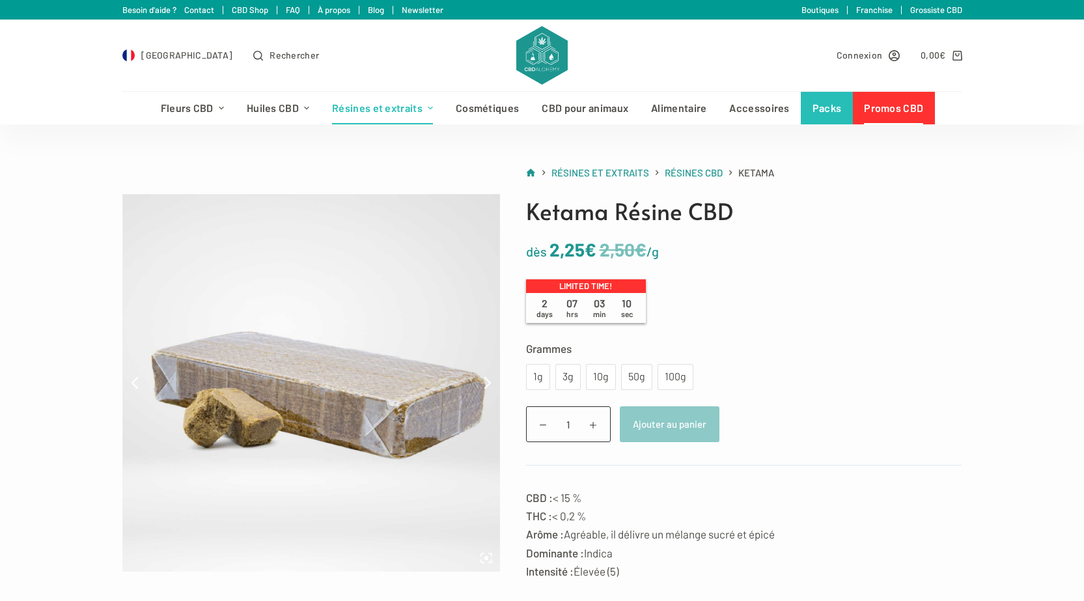
click at [680, 383] on div "100g" at bounding box center [675, 377] width 20 height 17
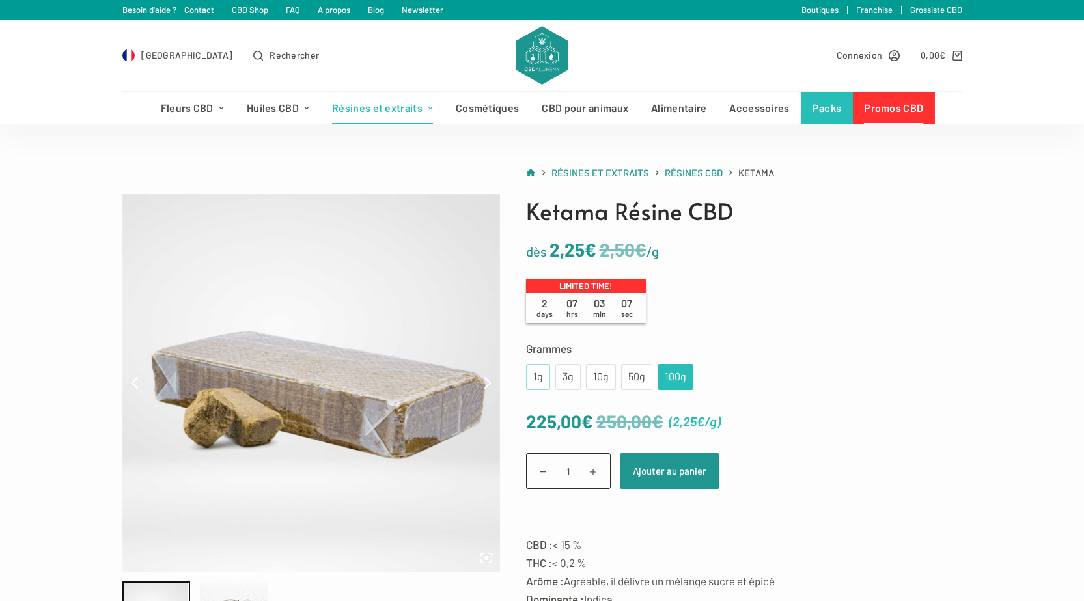
click at [540, 382] on div "1g" at bounding box center [538, 377] width 8 height 17
click at [567, 382] on div "3g" at bounding box center [568, 377] width 10 height 17
click at [591, 389] on div "10g" at bounding box center [601, 377] width 30 height 26
drag, startPoint x: 529, startPoint y: 423, endPoint x: 585, endPoint y: 418, distance: 56.8
click at [587, 419] on span "50,00 € 45,00 €" at bounding box center [584, 421] width 117 height 30
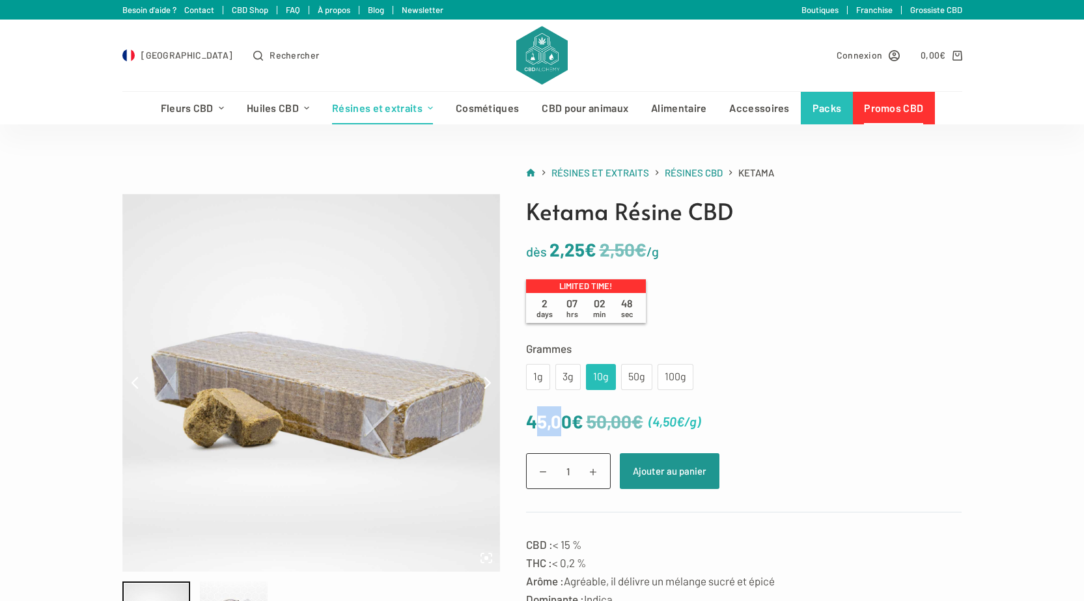
drag, startPoint x: 531, startPoint y: 424, endPoint x: 567, endPoint y: 423, distance: 35.2
click at [567, 423] on bdi "45,00 €" at bounding box center [554, 421] width 57 height 22
click at [758, 392] on form "Grammes Choisir une option 1g 3g 10g 50g 100g 1g 3g 10g 50g 100g Effacer 50,00 …" at bounding box center [744, 425] width 436 height 173
click at [573, 385] on div "3g" at bounding box center [567, 377] width 25 height 26
click at [611, 376] on div "10g" at bounding box center [601, 377] width 30 height 26
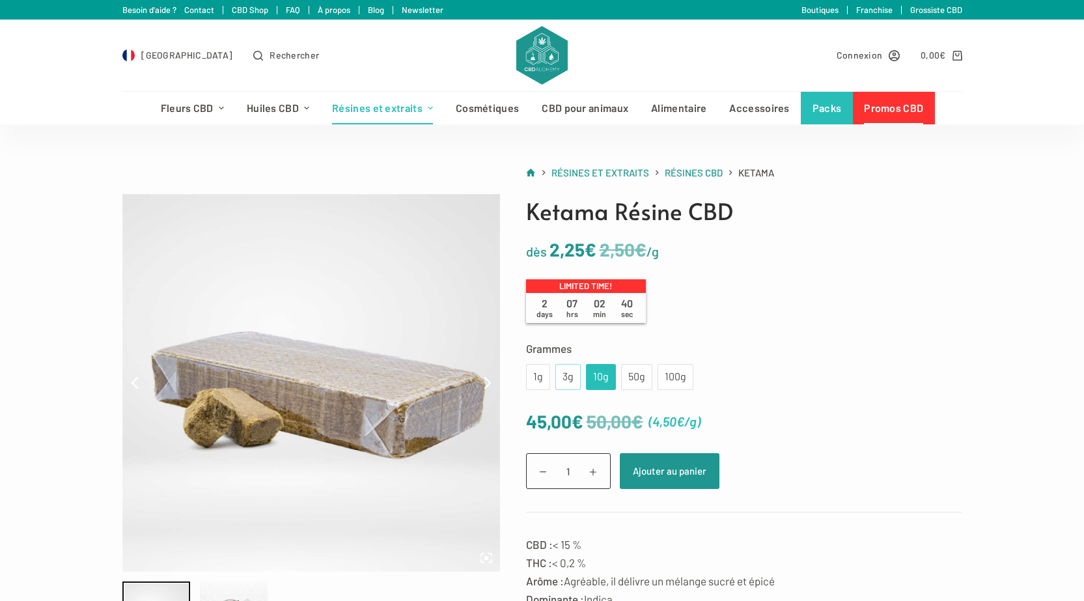
click at [580, 373] on div "3g" at bounding box center [567, 377] width 25 height 26
drag, startPoint x: 719, startPoint y: 217, endPoint x: 764, endPoint y: 208, distance: 45.7
click at [764, 208] on h1 "Ketama Résine CBD" at bounding box center [744, 211] width 436 height 35
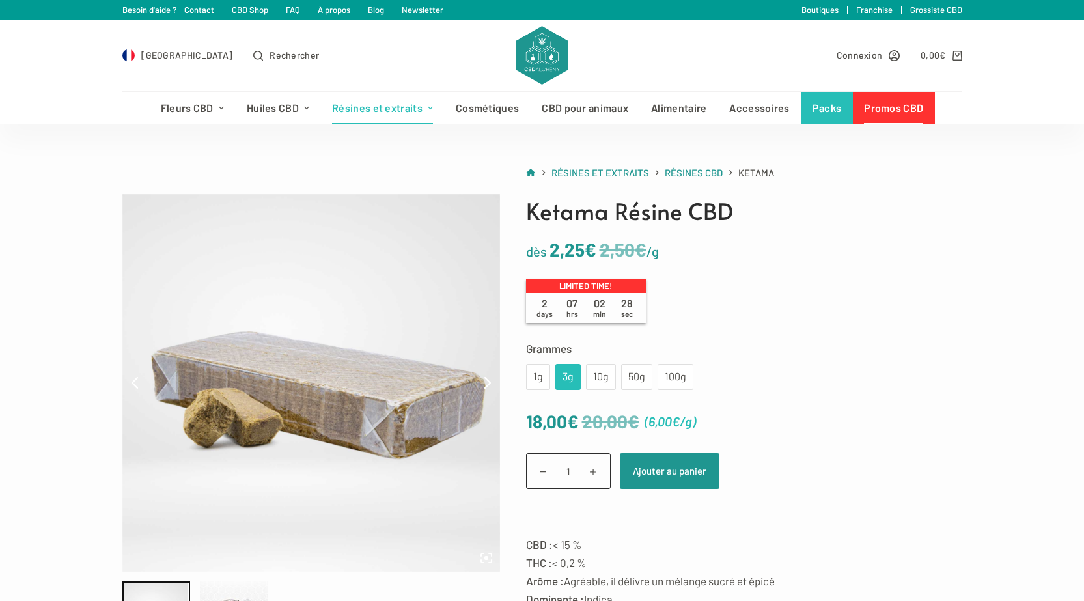
click at [878, 229] on div "Ketama Résine CBD dès 2,50 € 2,25 € /g Limited time! 2 days 07 hrs 02 min 28 se…" at bounding box center [731, 585] width 462 height 783
click at [699, 220] on h1 "Ketama Résine CBD" at bounding box center [744, 211] width 436 height 35
click at [883, 287] on div "Ketama Résine CBD dès 2,50 € 2,25 € /g Limited time! 2 days 07 hrs 02 min 26 se…" at bounding box center [731, 585] width 462 height 783
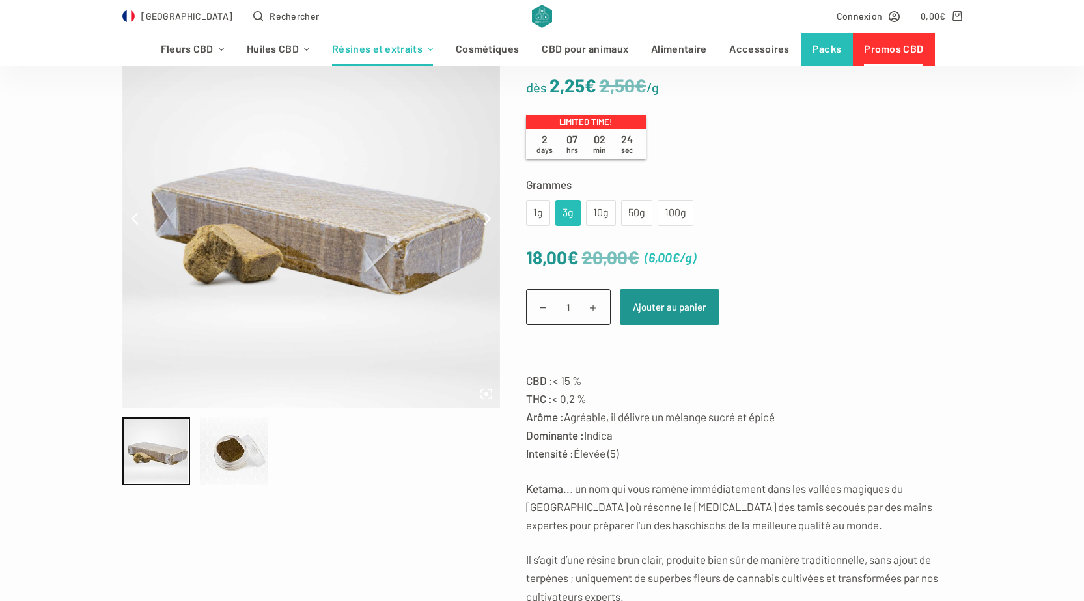
scroll to position [195, 0]
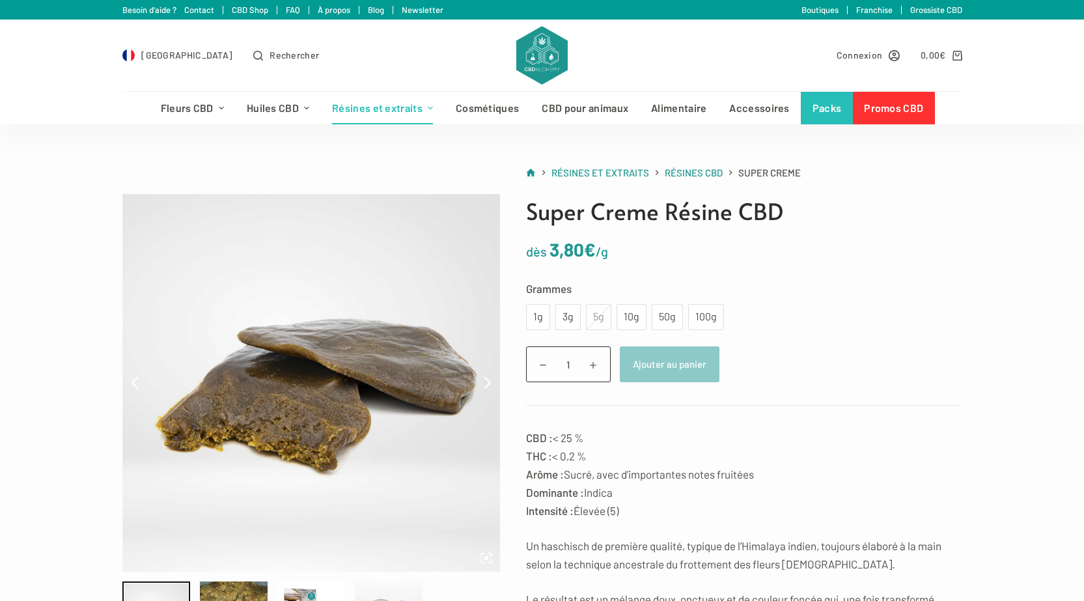
click at [603, 316] on div "5g" at bounding box center [598, 317] width 25 height 26
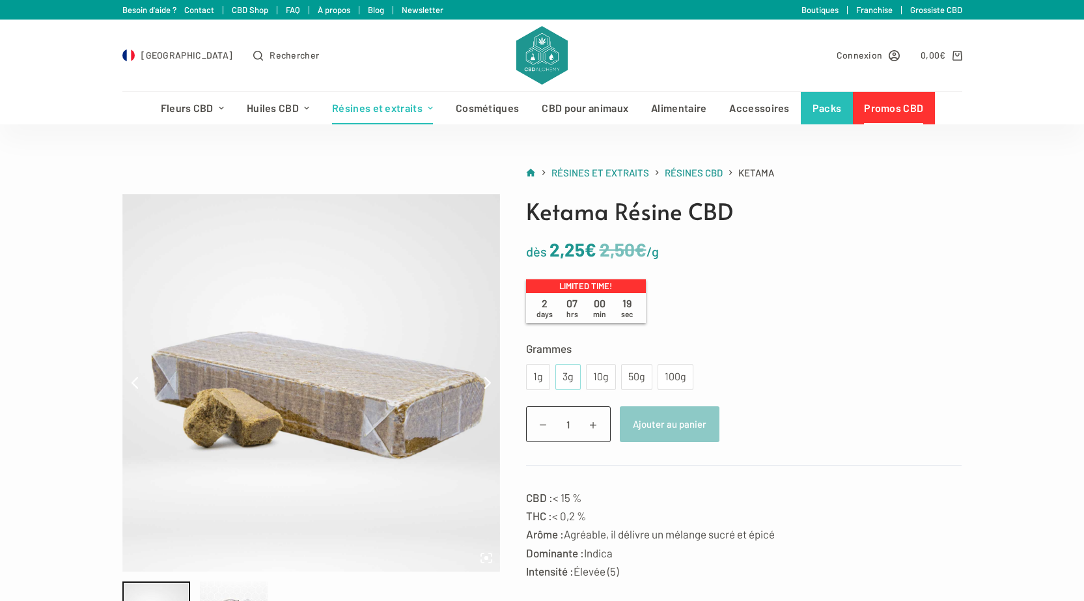
click at [570, 372] on div "3g" at bounding box center [568, 377] width 10 height 17
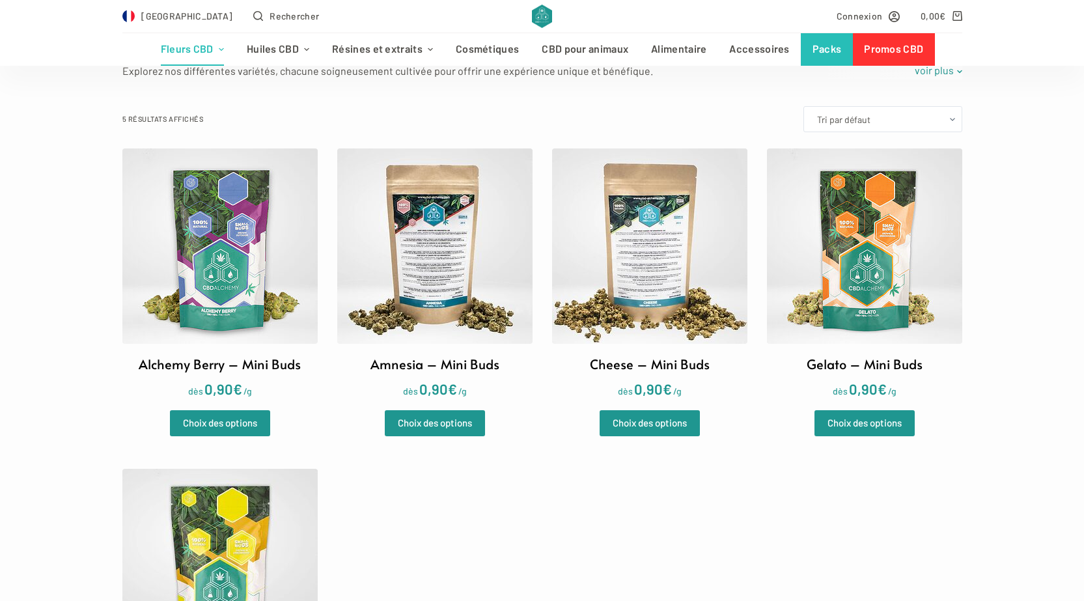
scroll to position [521, 0]
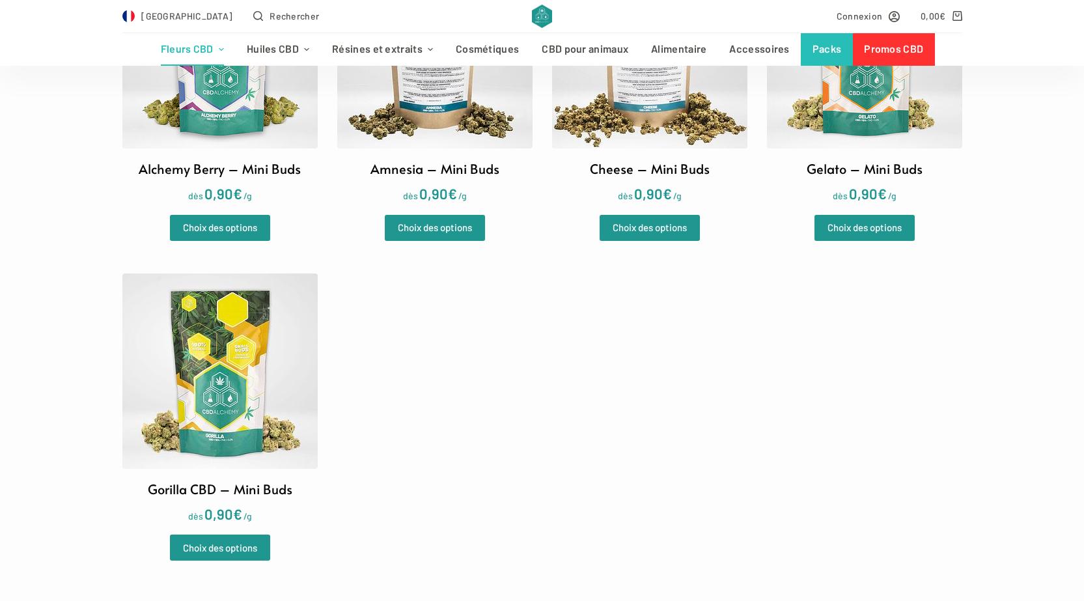
click at [258, 357] on img at bounding box center [219, 370] width 195 height 195
click at [847, 128] on img at bounding box center [864, 50] width 195 height 195
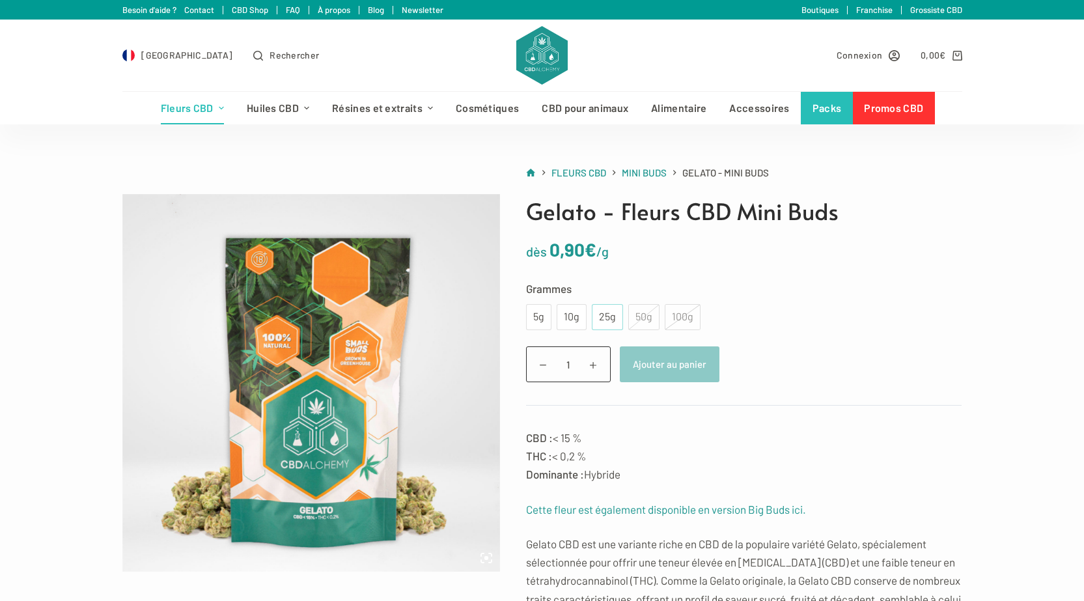
click at [614, 318] on div "25g" at bounding box center [608, 317] width 16 height 17
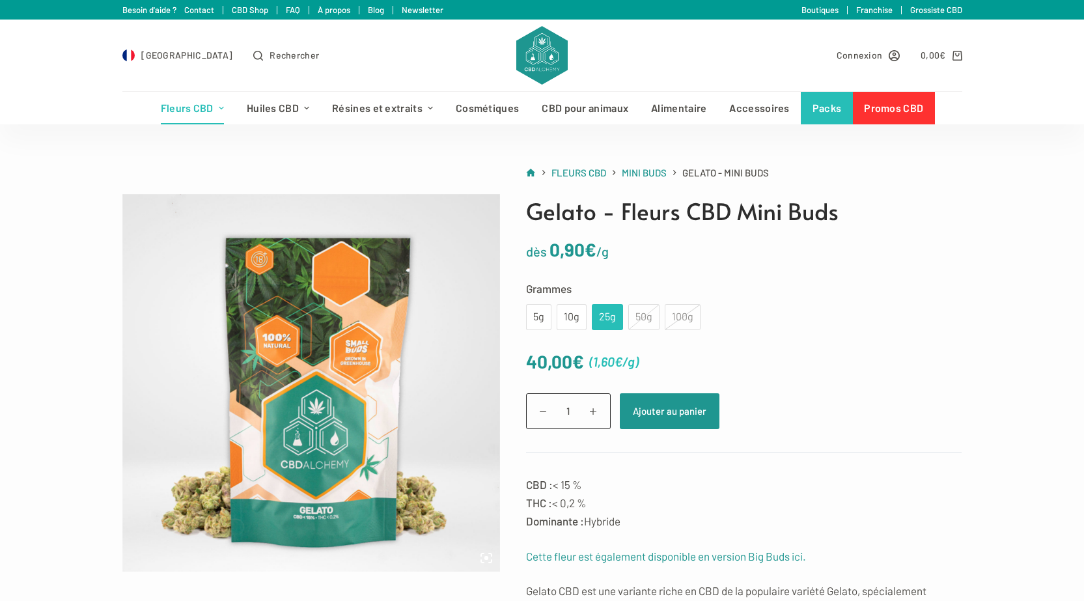
click at [677, 326] on div "100g" at bounding box center [683, 317] width 36 height 26
click at [650, 320] on div "50g" at bounding box center [643, 317] width 31 height 26
click at [642, 315] on div "50g" at bounding box center [643, 317] width 31 height 26
click at [675, 311] on div "100g" at bounding box center [683, 317] width 36 height 26
click at [927, 264] on p "dès 0,90 € /g" at bounding box center [744, 249] width 436 height 30
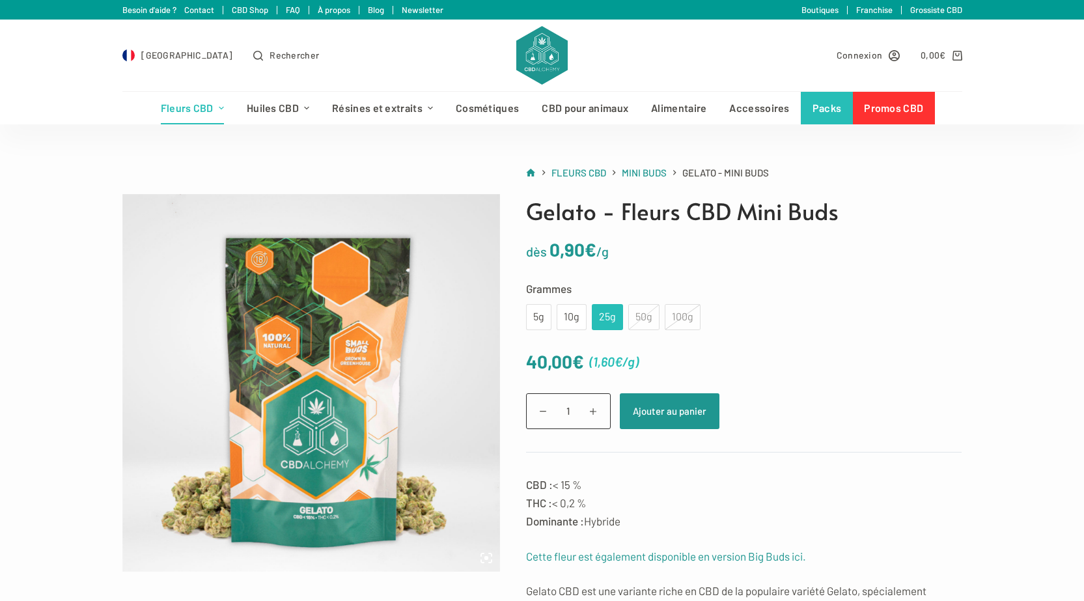
click at [776, 210] on h1 "Gelato - Fleurs CBD Mini Buds" at bounding box center [744, 211] width 436 height 35
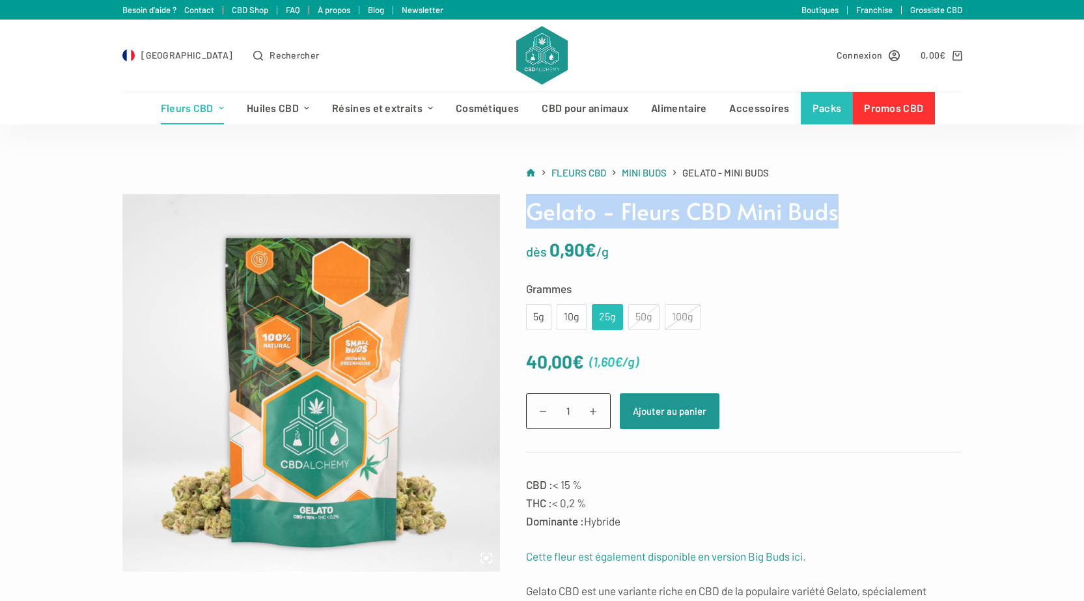
click at [776, 210] on h1 "Gelato - Fleurs CBD Mini Buds" at bounding box center [744, 211] width 436 height 35
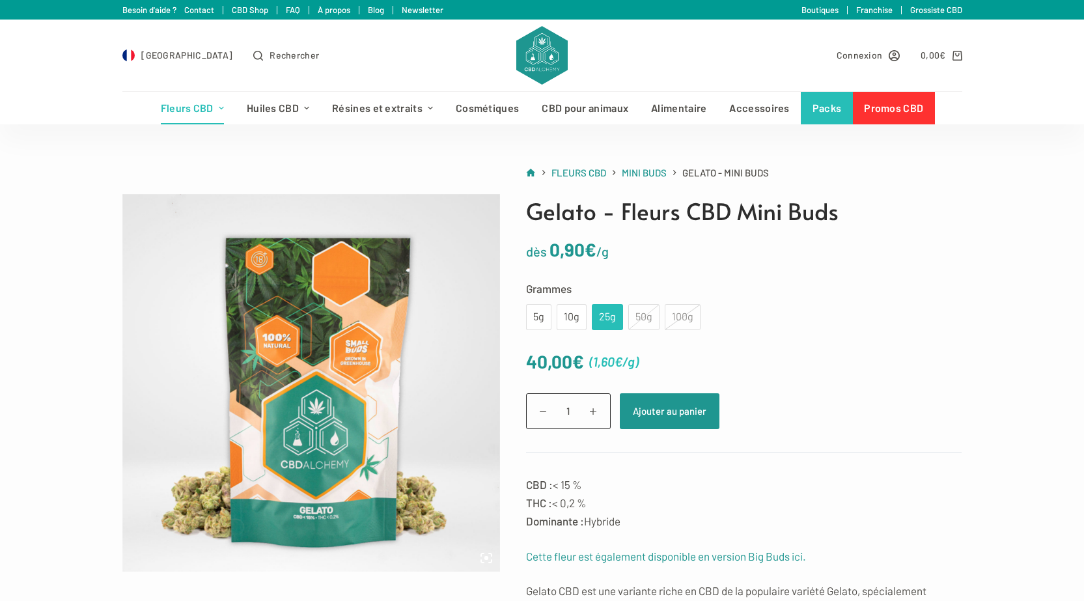
click at [785, 326] on td "Choisir une option 5g 10g 25g 50g 100g 5g 10g 25g 50g 100g Effacer" at bounding box center [744, 317] width 436 height 26
click at [635, 315] on div "50g" at bounding box center [643, 317] width 31 height 26
click at [576, 317] on div "10g" at bounding box center [572, 317] width 14 height 17
click at [544, 321] on div "5g" at bounding box center [538, 317] width 25 height 26
click at [570, 321] on div "10g" at bounding box center [572, 317] width 14 height 17
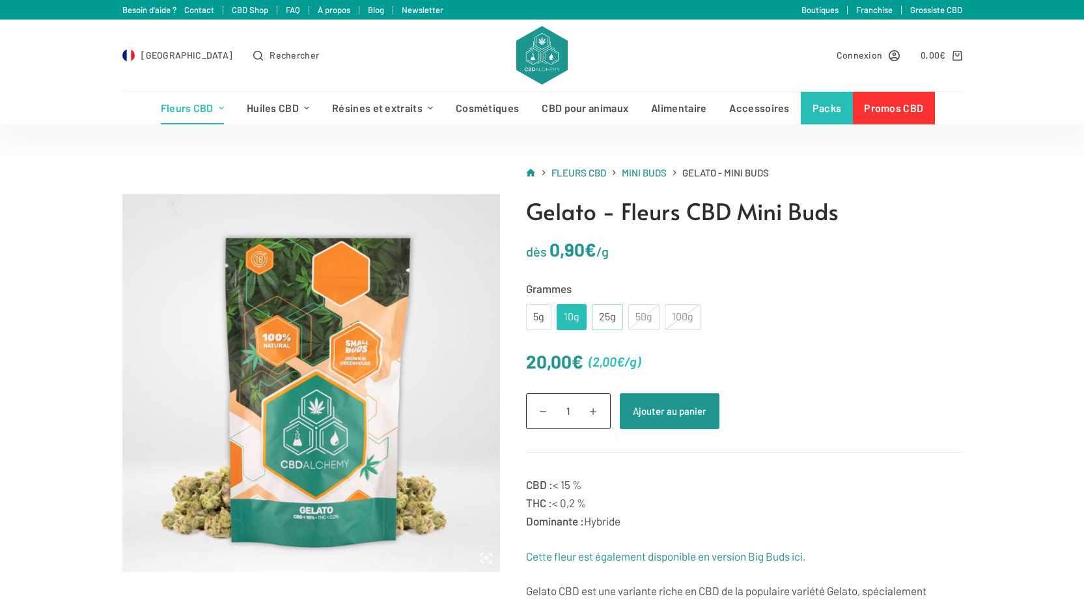
click at [604, 317] on div "25g" at bounding box center [608, 317] width 16 height 17
click at [630, 318] on div "50g" at bounding box center [643, 317] width 31 height 26
click at [698, 318] on div "100g" at bounding box center [683, 317] width 36 height 26
